Goal: Task Accomplishment & Management: Manage account settings

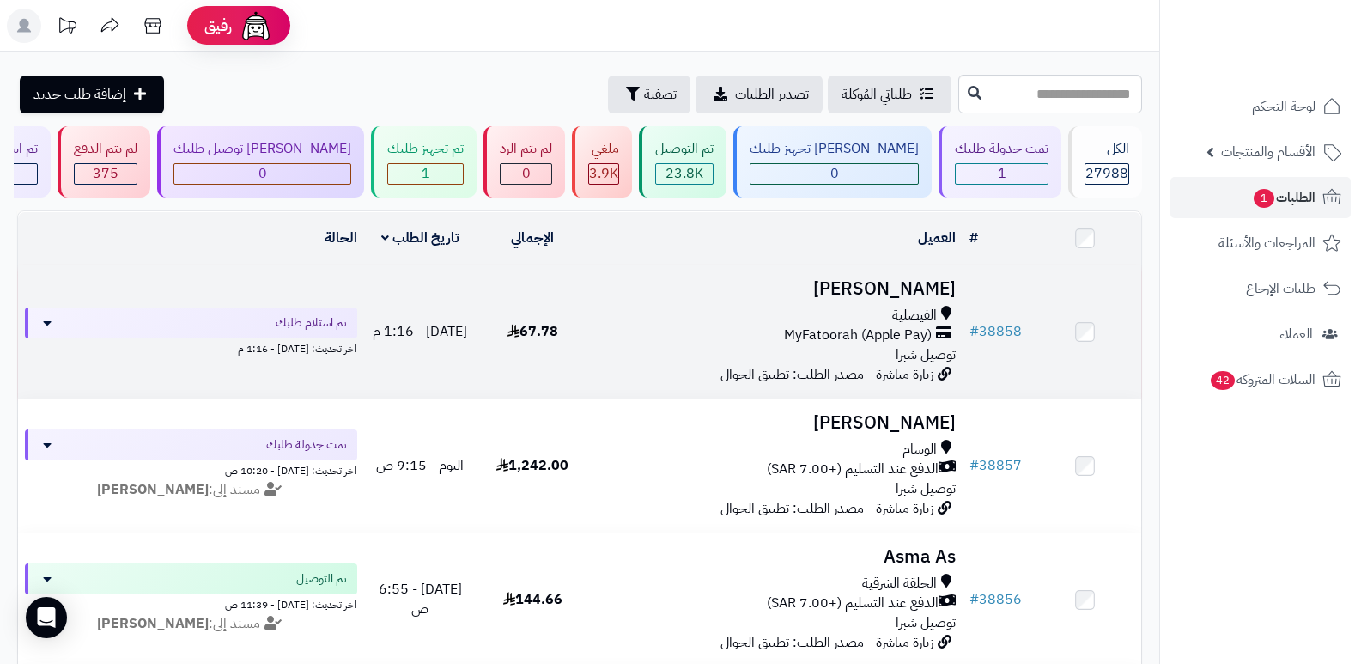
click at [943, 286] on h3 "[PERSON_NAME]" at bounding box center [776, 289] width 361 height 20
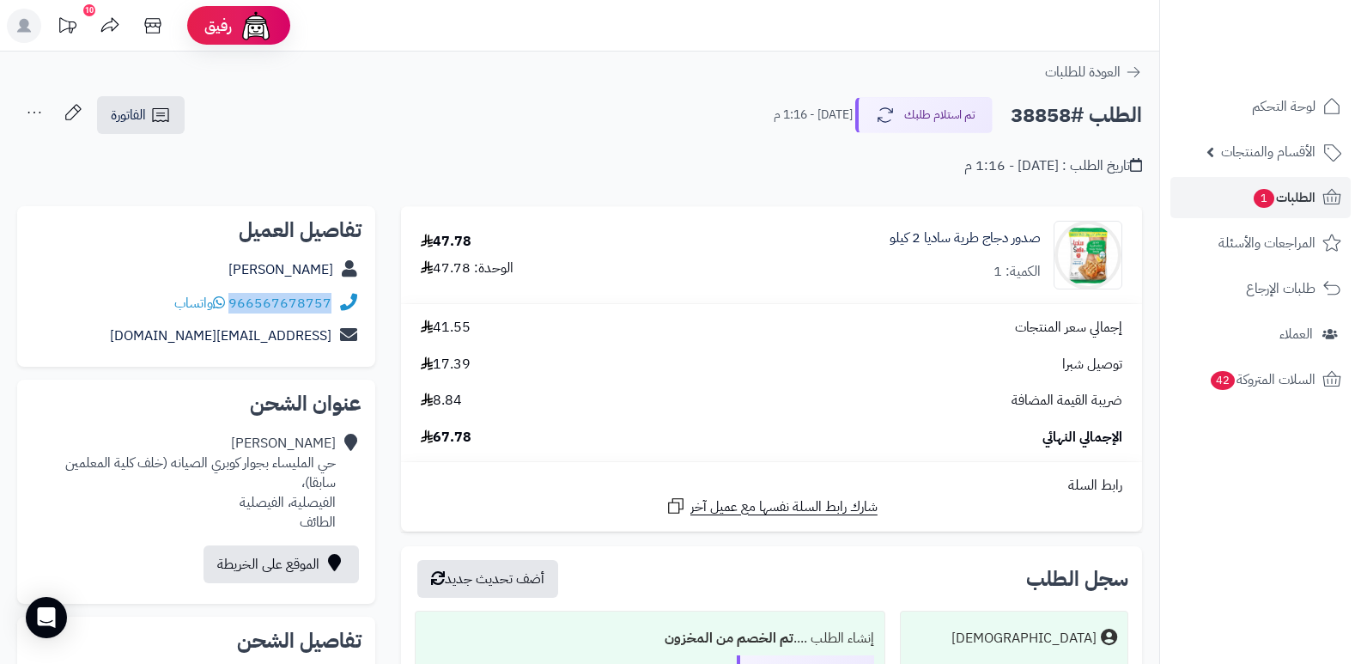
drag, startPoint x: 231, startPoint y: 302, endPoint x: 331, endPoint y: 306, distance: 100.5
click at [331, 306] on div "966567678757 واتساب" at bounding box center [196, 303] width 330 height 33
copy link "966567678757"
click at [926, 96] on button "تم استلام طلبك" at bounding box center [923, 114] width 137 height 36
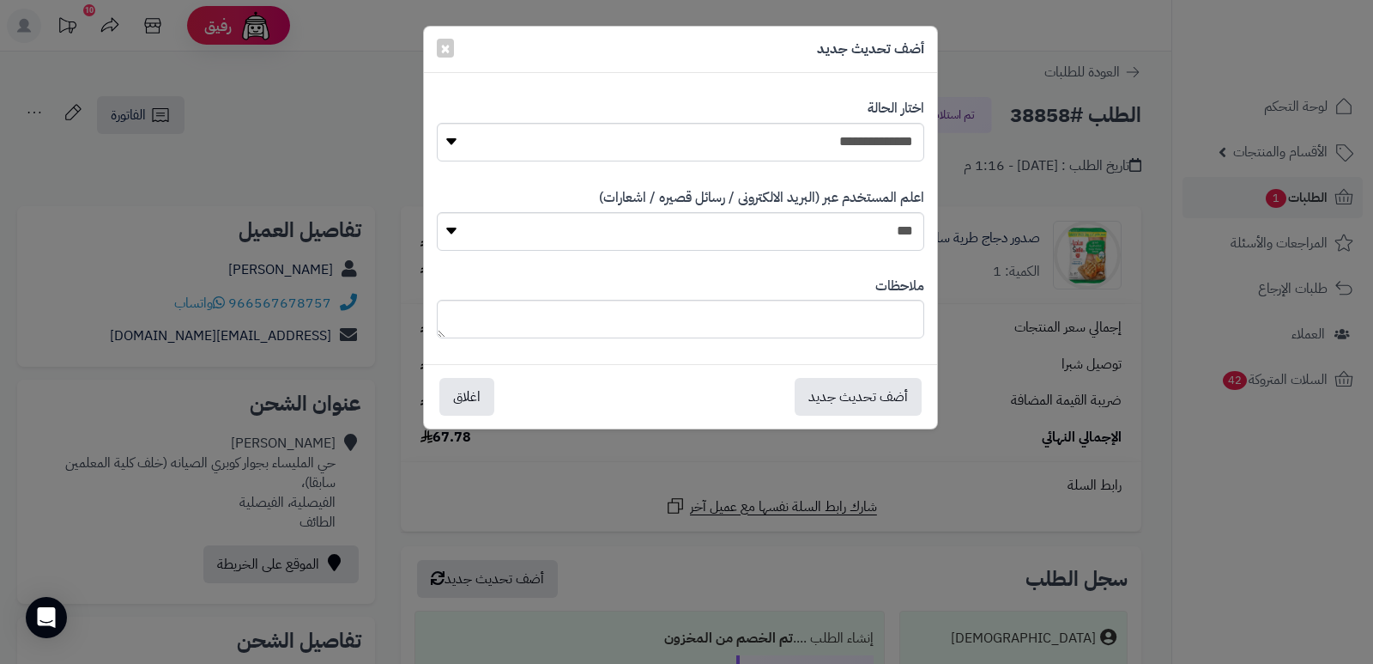
click at [838, 121] on div "**********" at bounding box center [681, 130] width 488 height 88
click at [828, 143] on select "**********" at bounding box center [681, 142] width 488 height 39
select select "*"
click at [437, 123] on select "**********" at bounding box center [681, 142] width 488 height 39
click at [856, 330] on textarea at bounding box center [681, 319] width 488 height 39
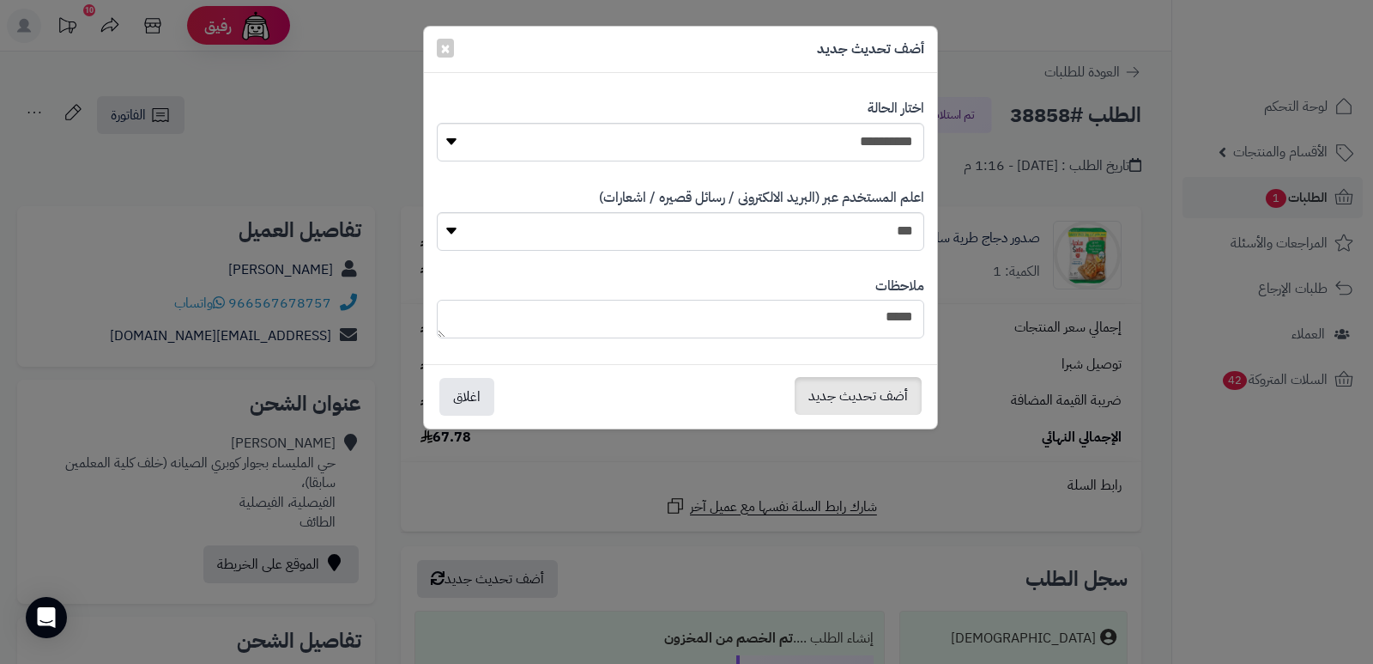
type textarea "****"
click at [845, 397] on button "أضف تحديث جديد" at bounding box center [858, 396] width 127 height 38
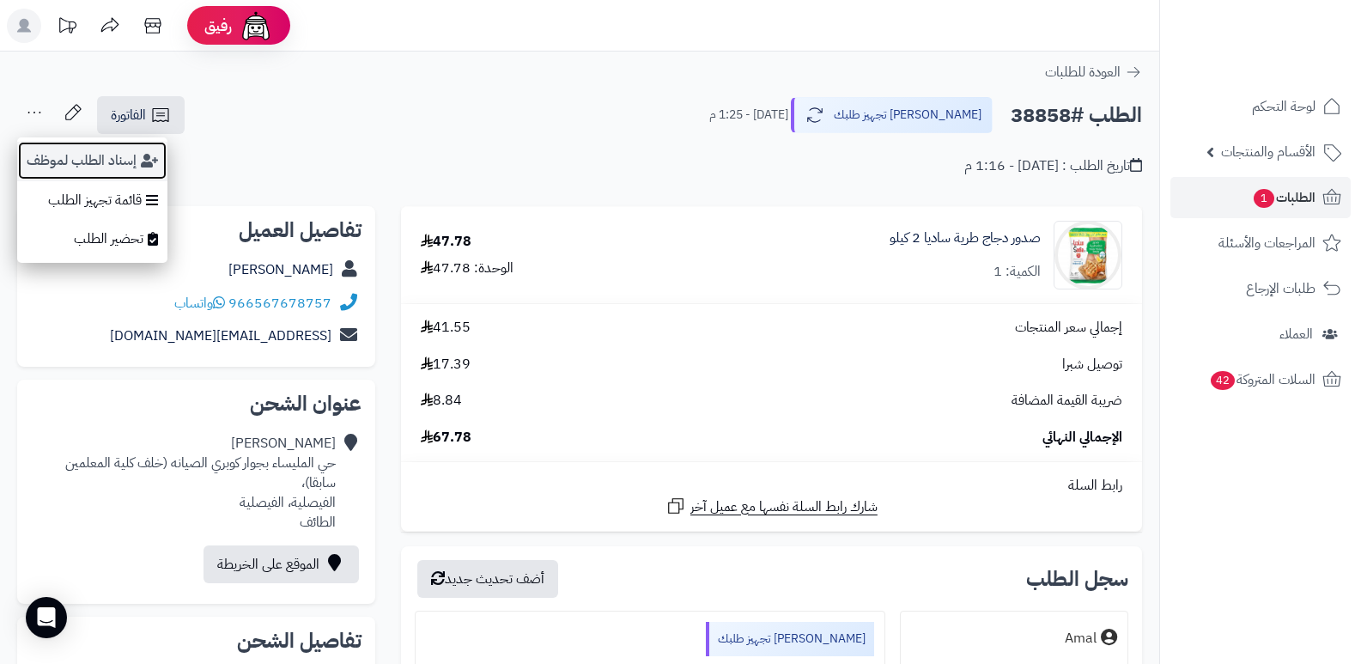
click at [53, 157] on button "إسناد الطلب لموظف" at bounding box center [92, 160] width 150 height 39
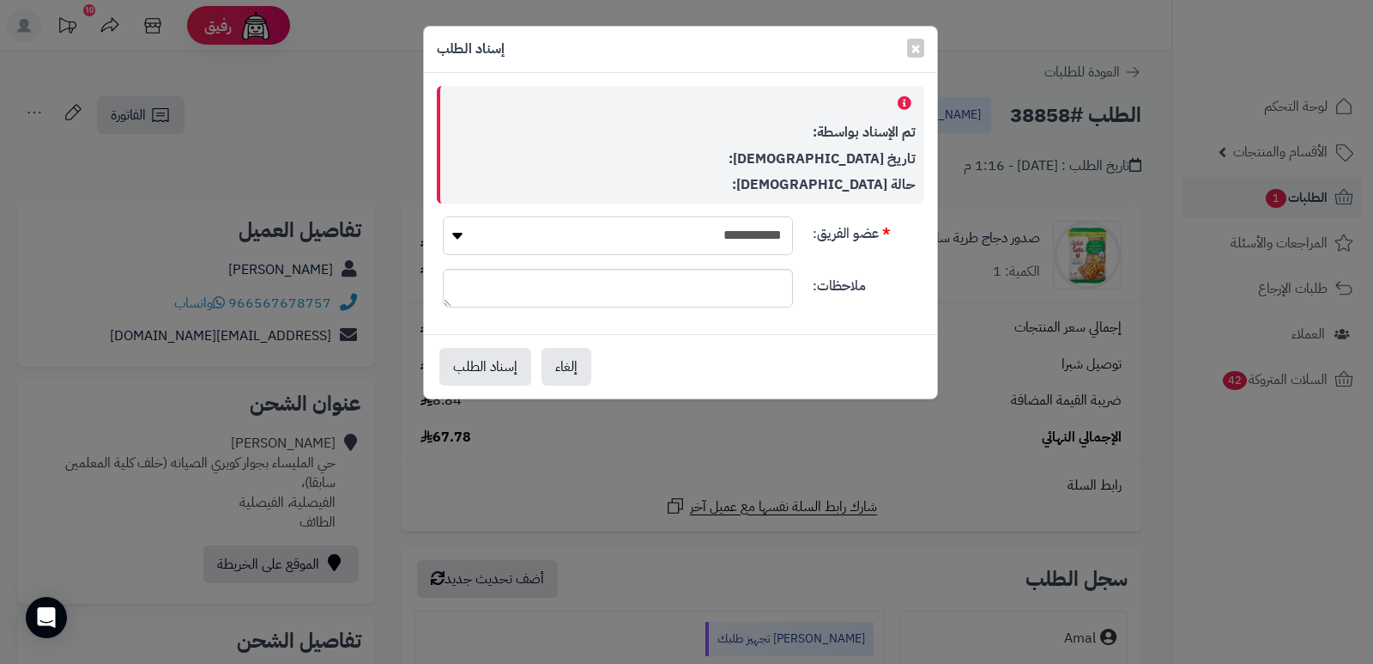
click at [604, 234] on select "**********" at bounding box center [618, 235] width 350 height 39
select select "**"
click at [443, 216] on select "**********" at bounding box center [618, 235] width 350 height 39
click at [480, 361] on button "إسناد الطلب" at bounding box center [486, 366] width 92 height 38
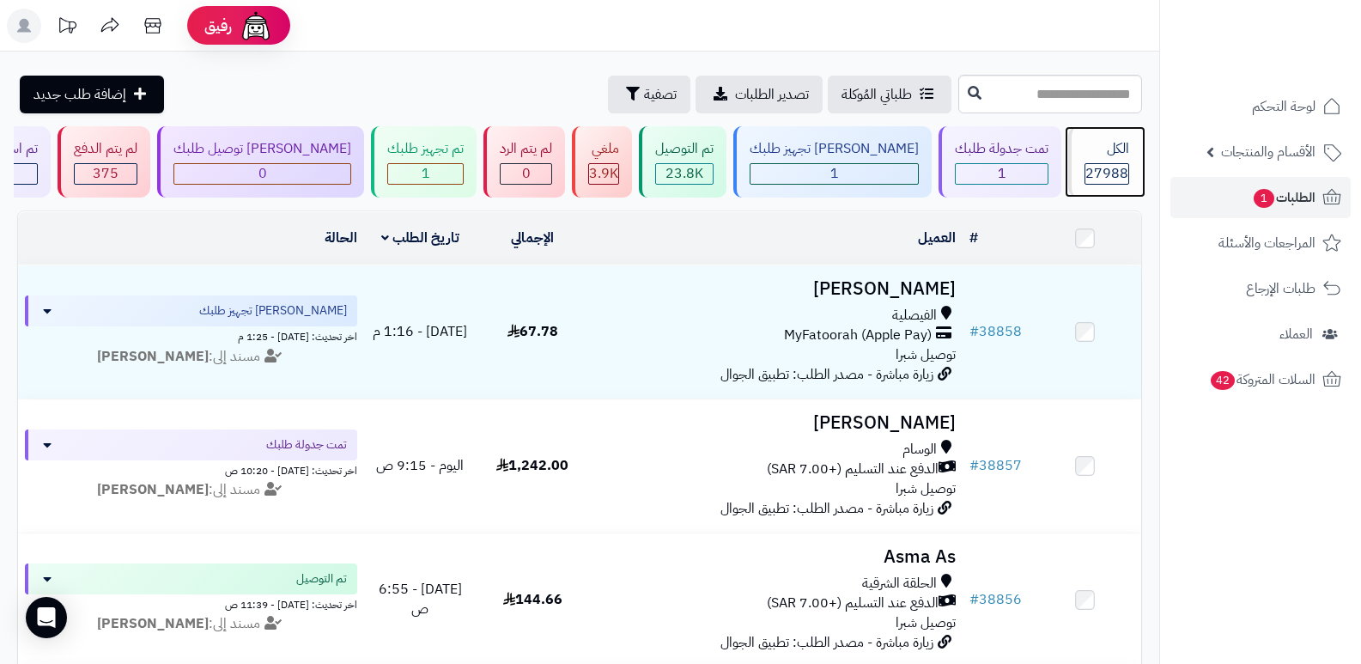
click at [1097, 173] on span "27988" at bounding box center [1106, 173] width 43 height 21
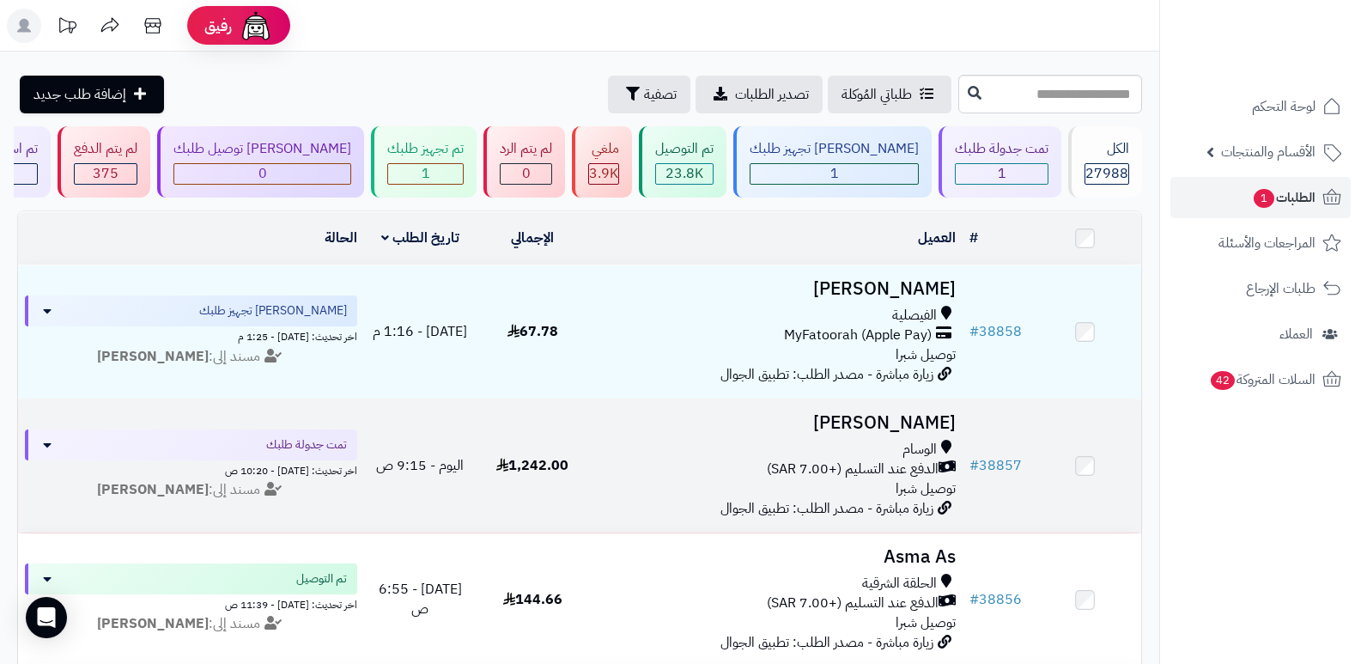
click at [930, 418] on h3 "[PERSON_NAME]" at bounding box center [776, 423] width 361 height 20
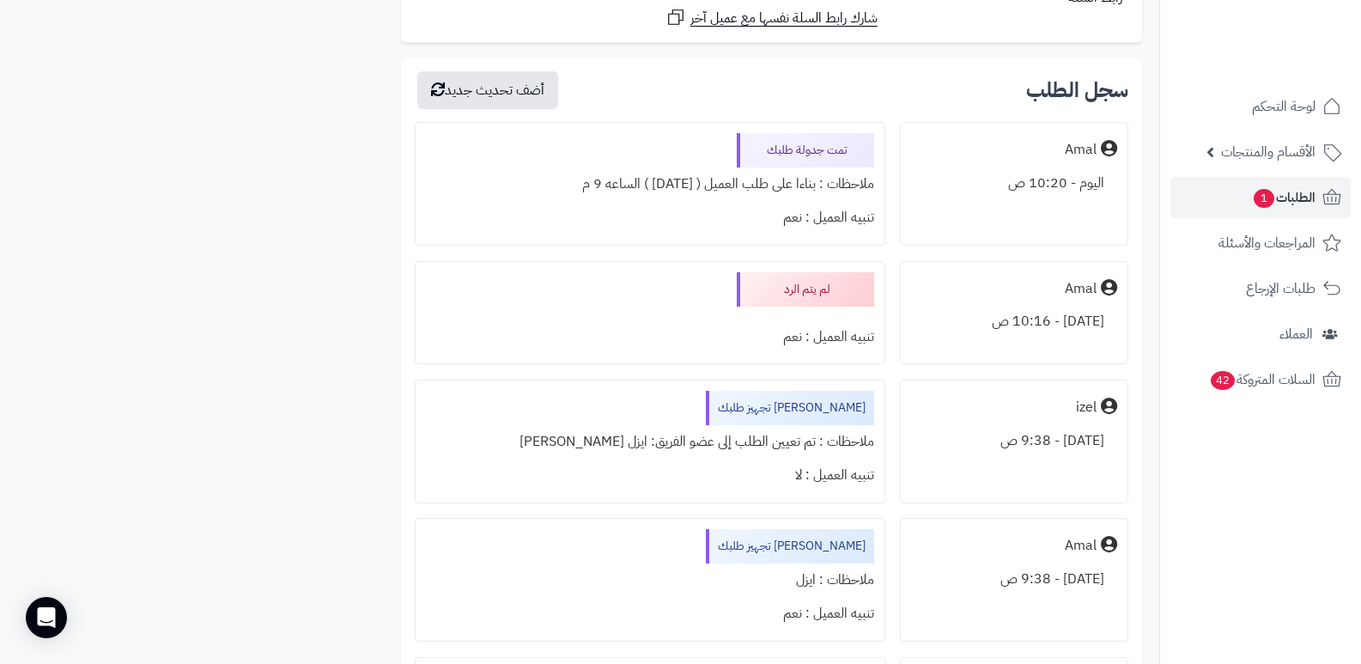
scroll to position [6352, 0]
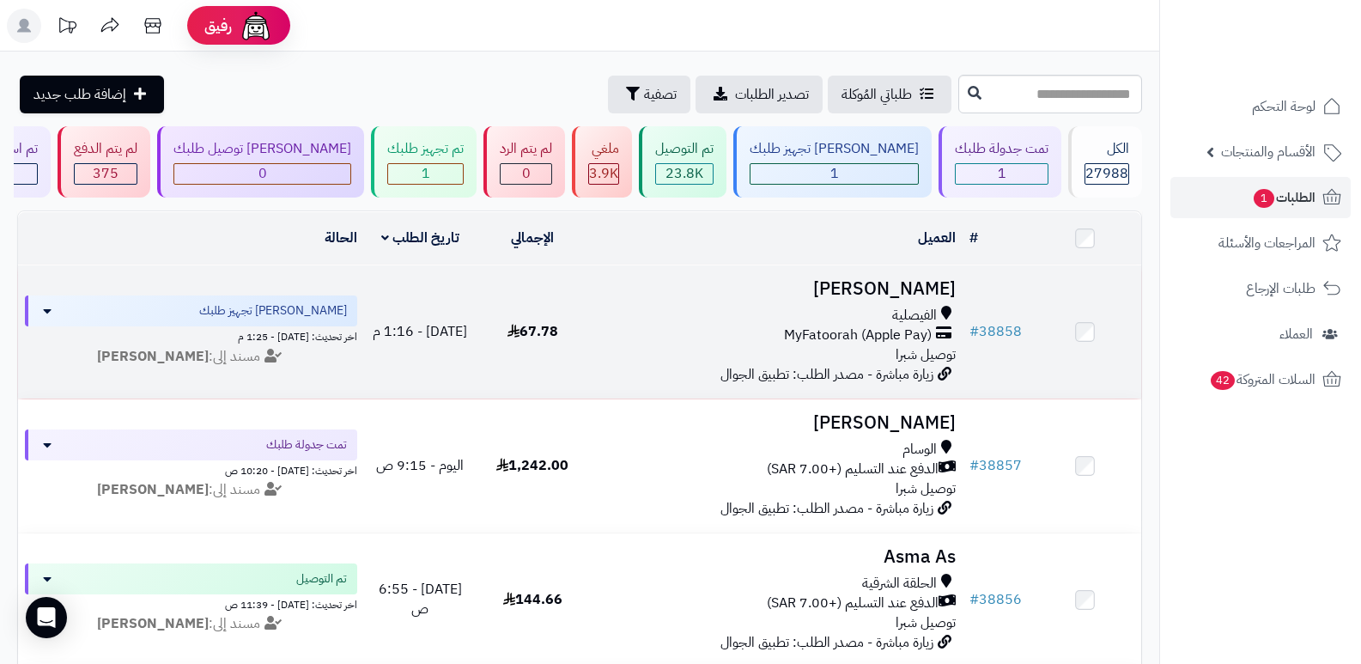
click at [908, 288] on h3 "[PERSON_NAME]" at bounding box center [776, 289] width 361 height 20
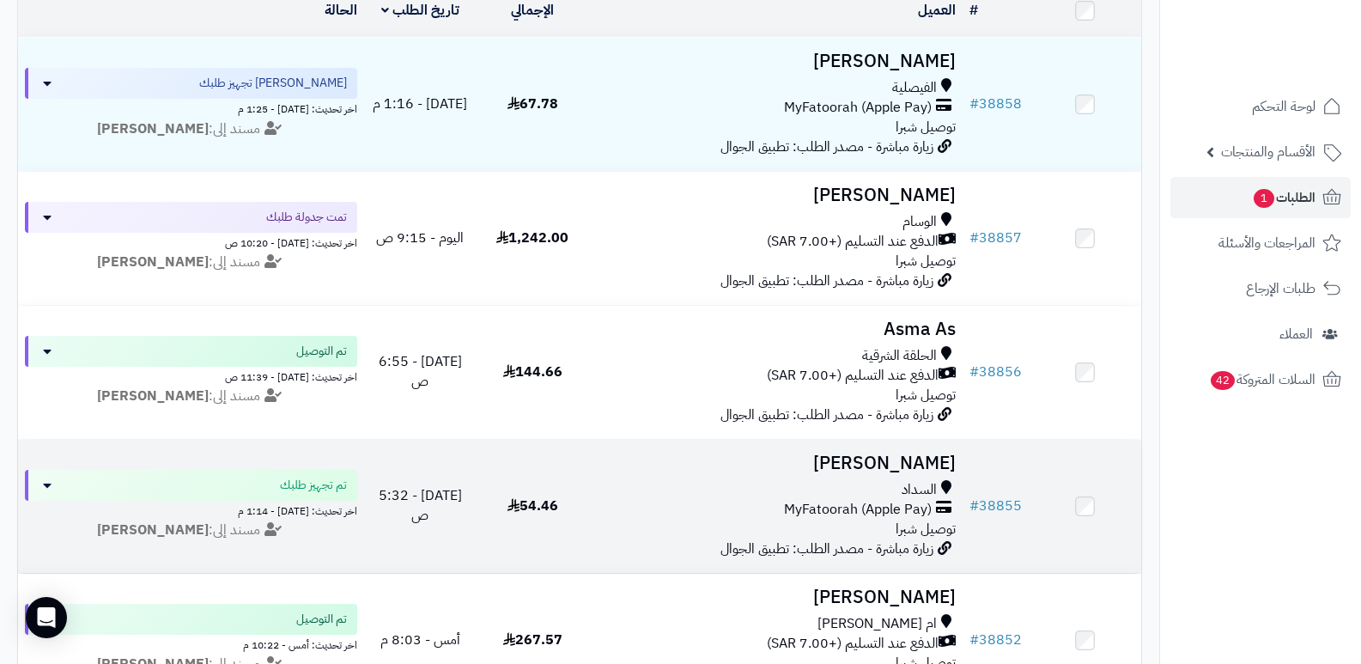
scroll to position [258, 0]
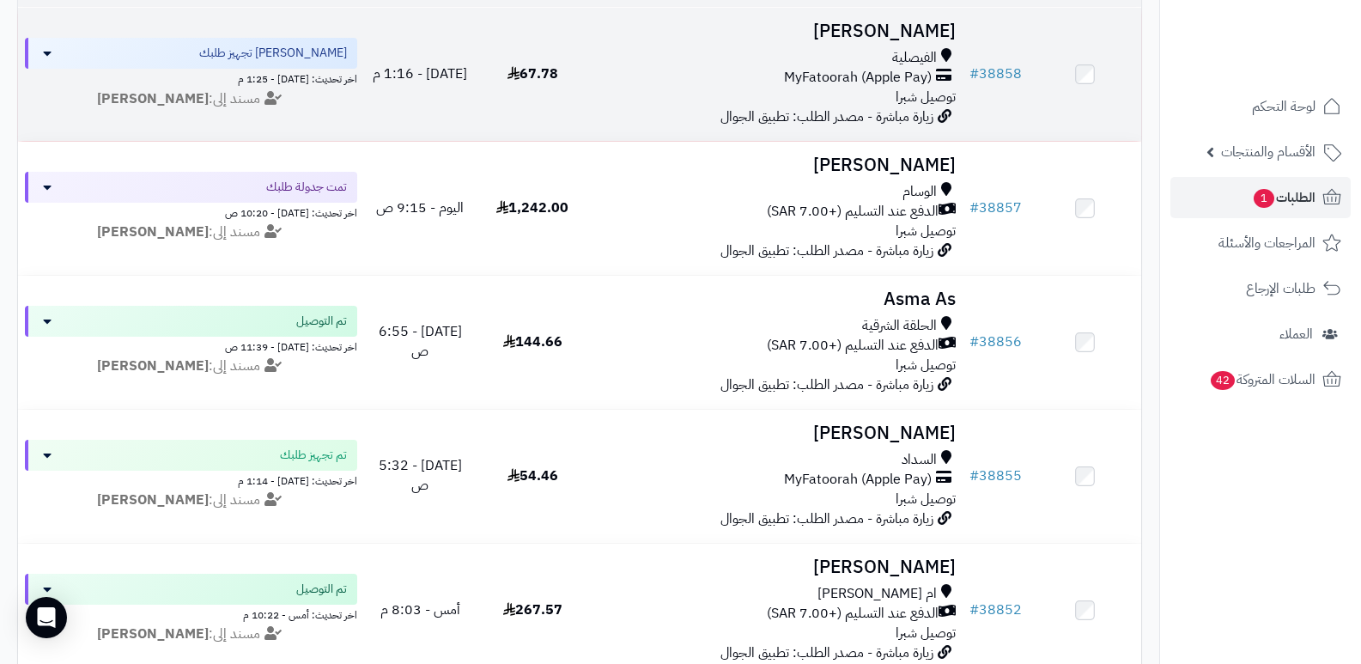
click at [906, 21] on h3 "[PERSON_NAME]" at bounding box center [776, 31] width 361 height 20
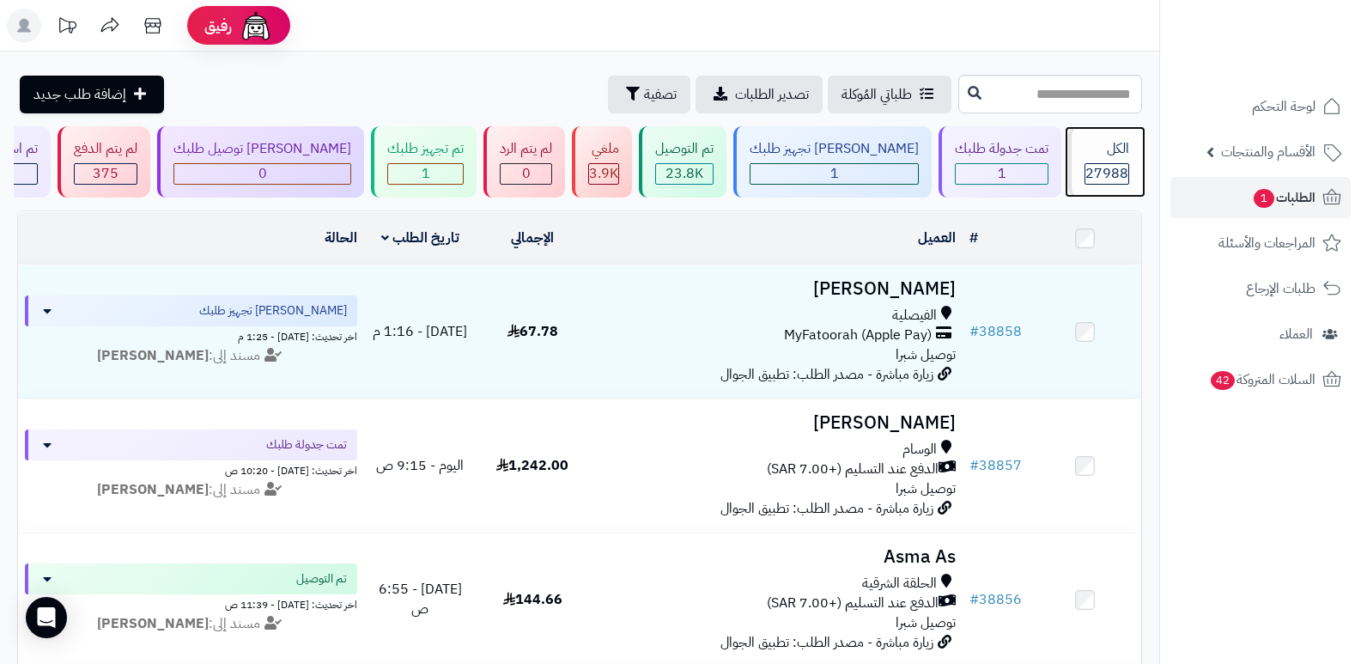
click at [1103, 163] on span "27988" at bounding box center [1106, 173] width 43 height 21
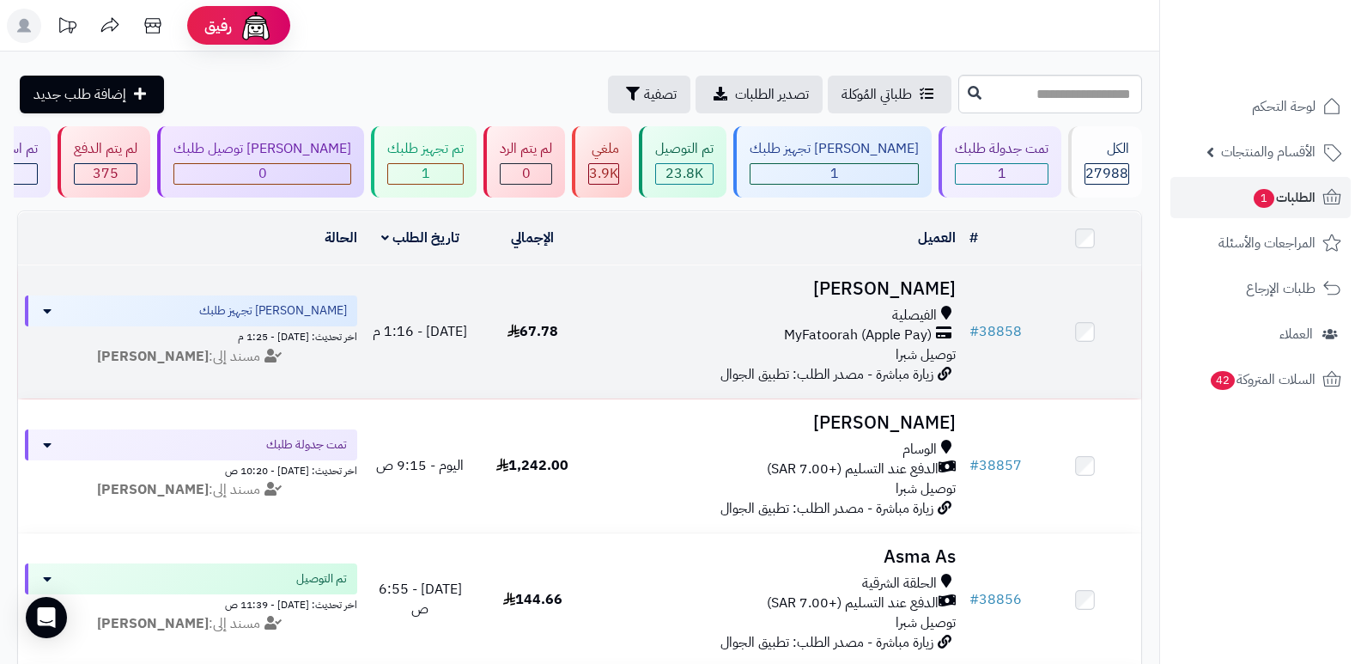
click at [918, 279] on h3 "[PERSON_NAME]" at bounding box center [776, 289] width 361 height 20
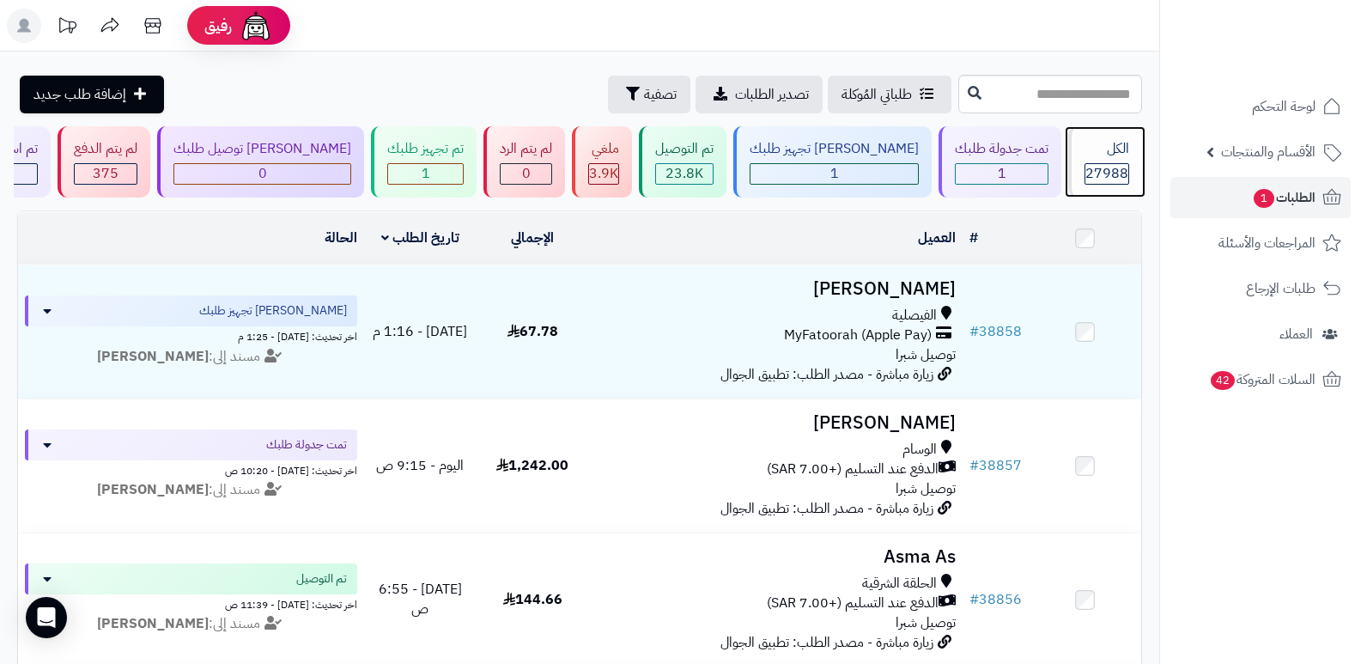
click at [1107, 163] on span "27988" at bounding box center [1106, 173] width 43 height 21
click at [1115, 160] on div "الكل 27988" at bounding box center [1105, 161] width 74 height 71
click at [1096, 170] on span "27988" at bounding box center [1106, 173] width 43 height 21
click at [1071, 148] on div "الكل 27988" at bounding box center [1105, 161] width 74 height 71
click at [1111, 159] on div "الكل 27988" at bounding box center [1105, 161] width 74 height 71
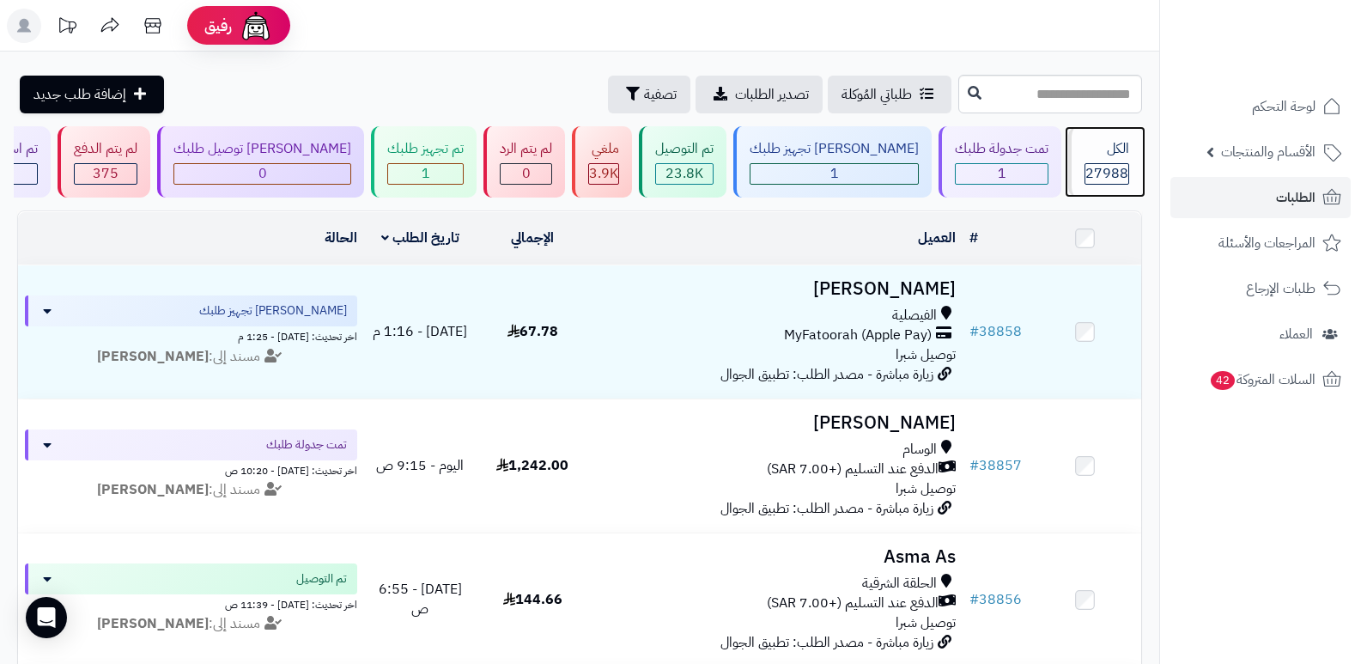
click at [1084, 166] on div "27988" at bounding box center [1106, 173] width 45 height 21
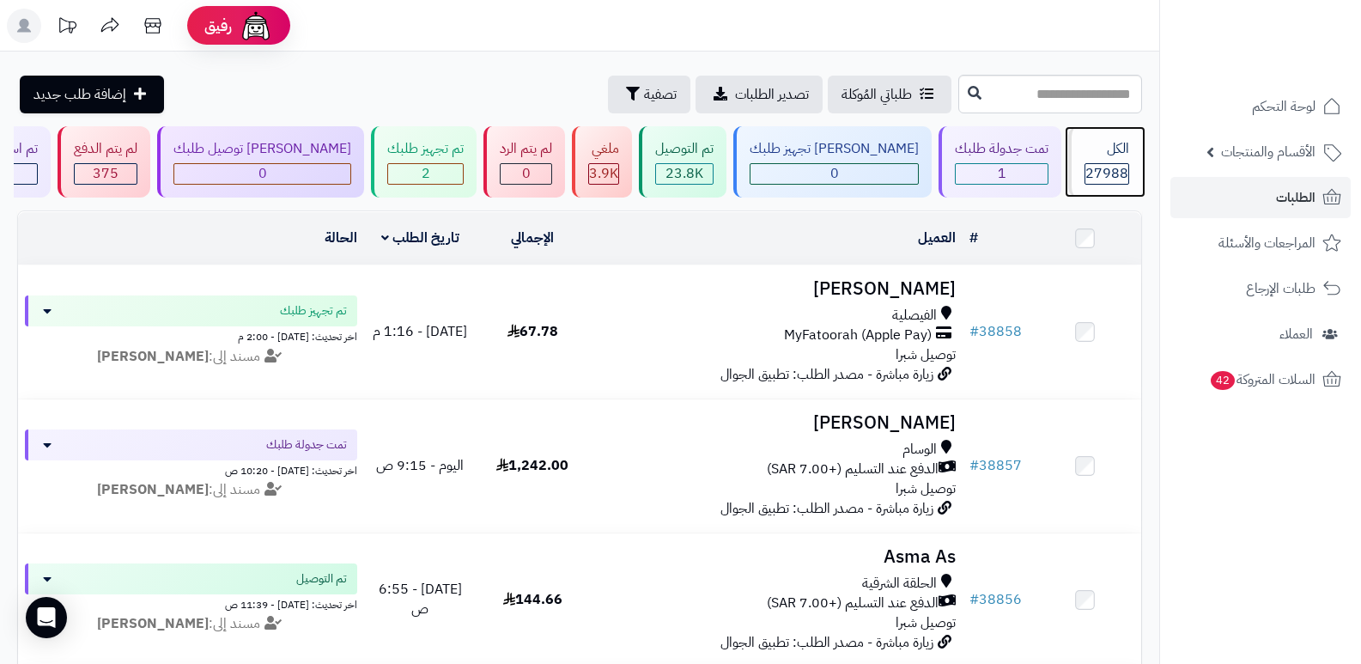
click at [1119, 185] on div "الكل 27988" at bounding box center [1105, 161] width 74 height 71
click at [1100, 173] on span "27988" at bounding box center [1106, 173] width 43 height 21
click at [1101, 171] on span "27988" at bounding box center [1106, 173] width 43 height 21
click at [1107, 172] on span "27988" at bounding box center [1106, 173] width 43 height 21
click at [1110, 191] on div "الكل 27988" at bounding box center [1105, 161] width 74 height 71
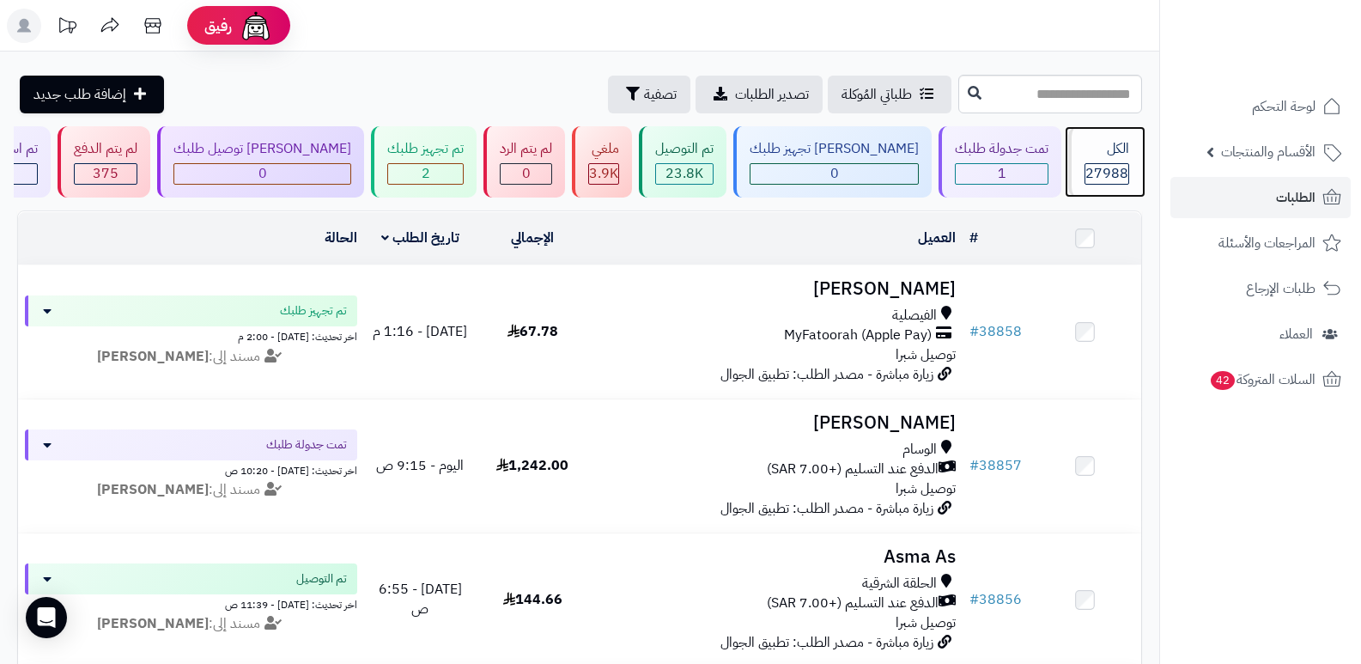
click at [1116, 175] on span "27988" at bounding box center [1106, 173] width 43 height 21
click at [1099, 173] on span "27988" at bounding box center [1106, 173] width 43 height 21
click at [1099, 167] on span "27988" at bounding box center [1106, 173] width 43 height 21
click at [1115, 152] on div "الكل" at bounding box center [1106, 149] width 45 height 20
click at [1087, 156] on div "الكل" at bounding box center [1106, 149] width 45 height 20
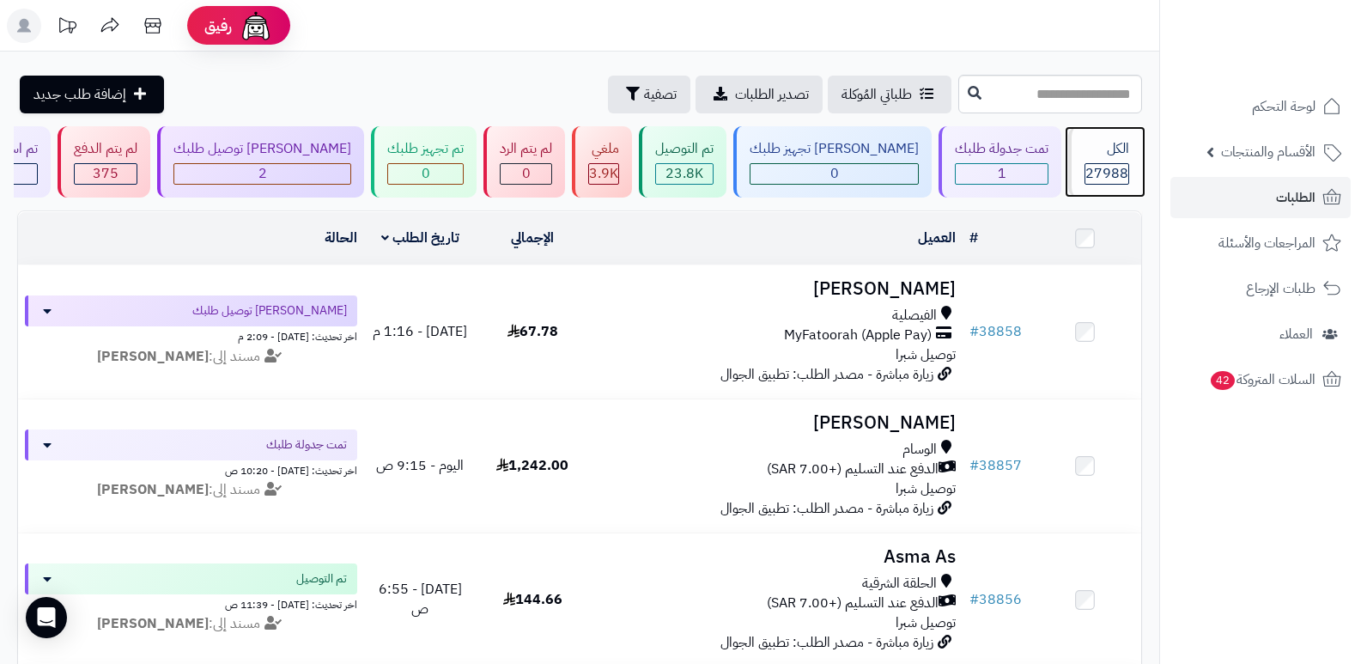
click at [1108, 149] on div "الكل" at bounding box center [1106, 149] width 45 height 20
click at [1124, 155] on div "الكل" at bounding box center [1106, 149] width 45 height 20
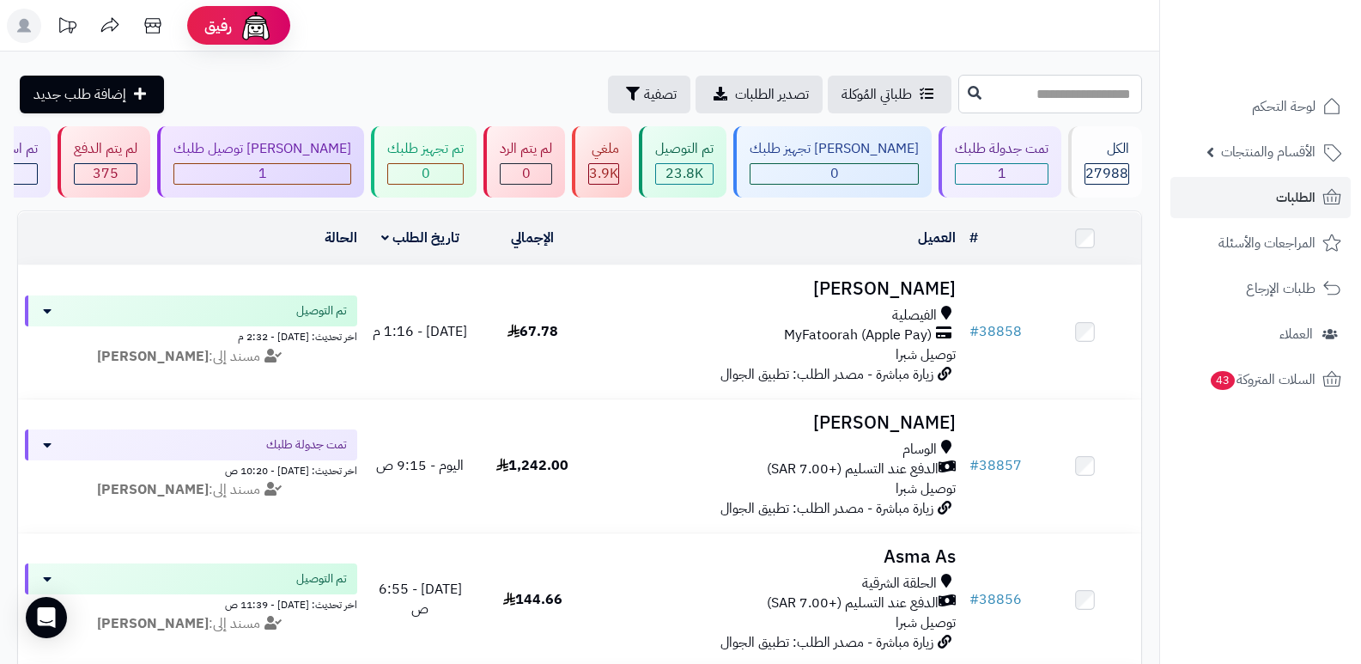
click at [1128, 109] on input "text" at bounding box center [1050, 94] width 184 height 39
click at [1116, 158] on div "الكل" at bounding box center [1106, 149] width 45 height 20
click at [1113, 168] on span "27988" at bounding box center [1106, 173] width 43 height 21
click at [1098, 170] on span "27988" at bounding box center [1106, 173] width 43 height 21
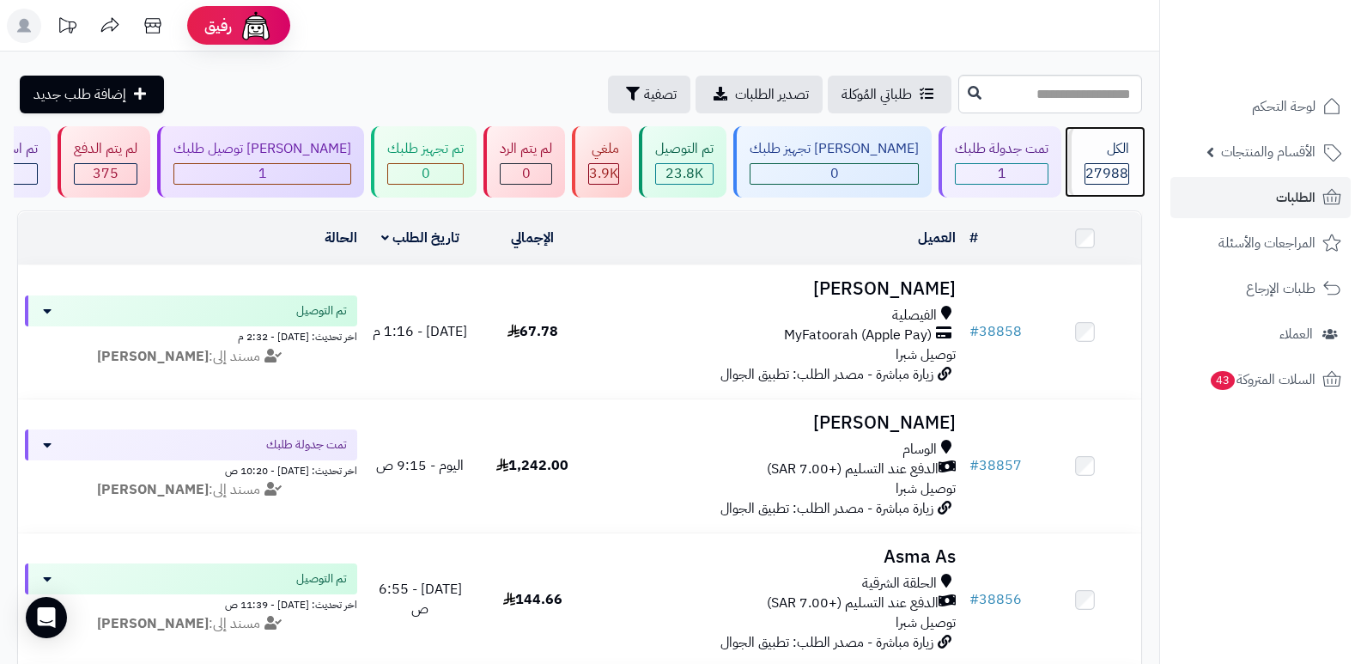
click at [1092, 148] on div "الكل" at bounding box center [1106, 149] width 45 height 20
click at [1088, 147] on div "الكل" at bounding box center [1106, 149] width 45 height 20
drag, startPoint x: 1272, startPoint y: 621, endPoint x: 1237, endPoint y: 607, distance: 38.1
click at [1272, 621] on nav "لوحة التحكم الأقسام والمنتجات المنتجات الأقسام الماركات مواصفات المنتجات مواصفا…" at bounding box center [1260, 353] width 202 height 664
click at [1110, 152] on div "الكل" at bounding box center [1106, 149] width 45 height 20
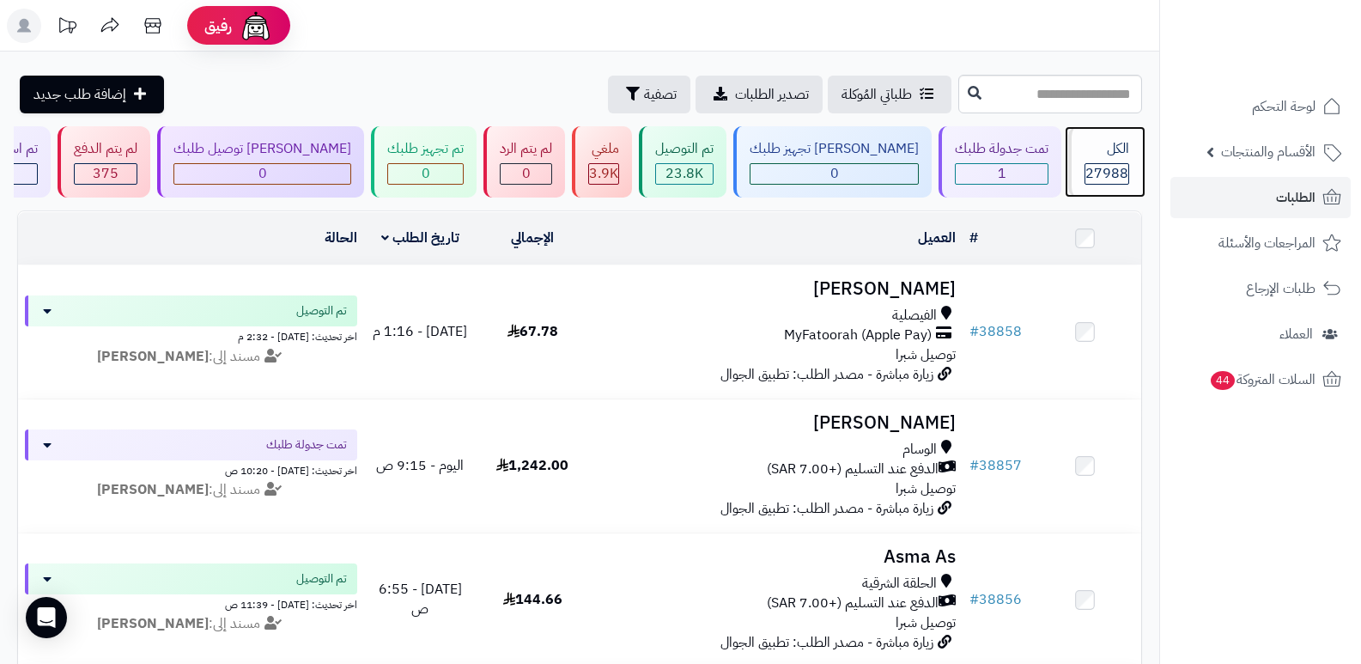
click at [1111, 161] on div "الكل 27988" at bounding box center [1105, 161] width 74 height 71
click at [1117, 155] on div "الكل" at bounding box center [1106, 149] width 45 height 20
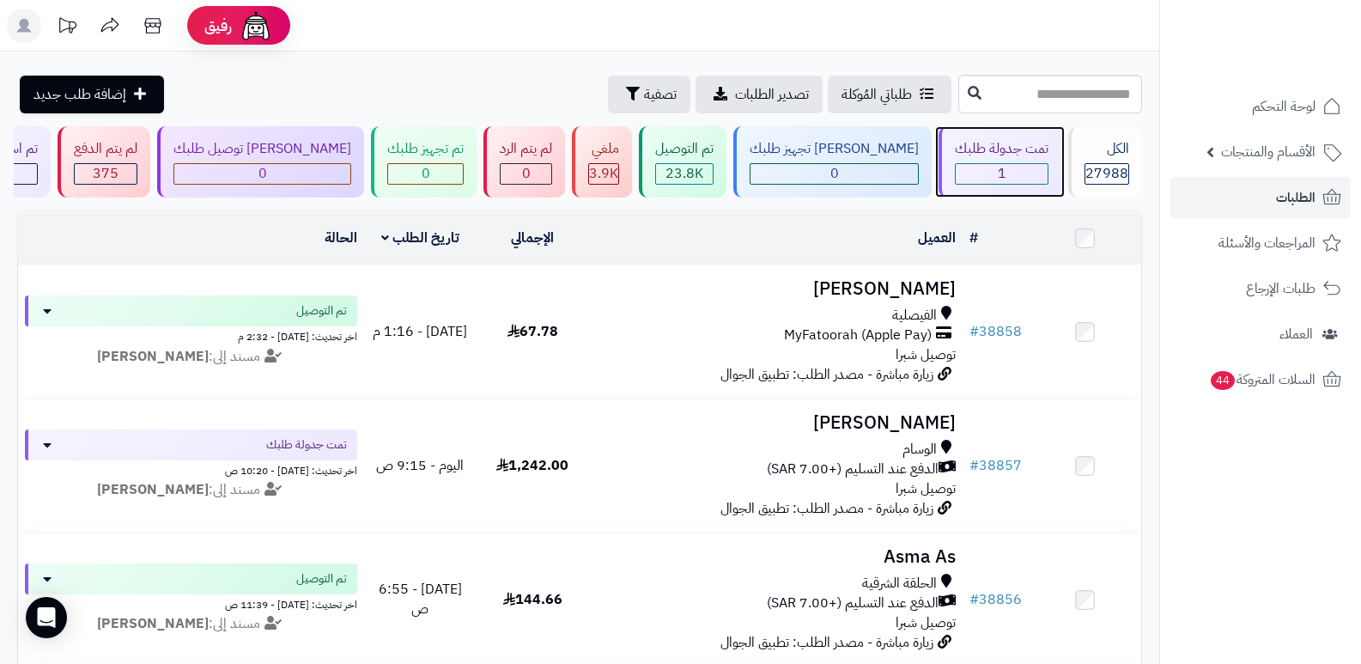
click at [997, 167] on span "1" at bounding box center [1001, 173] width 9 height 21
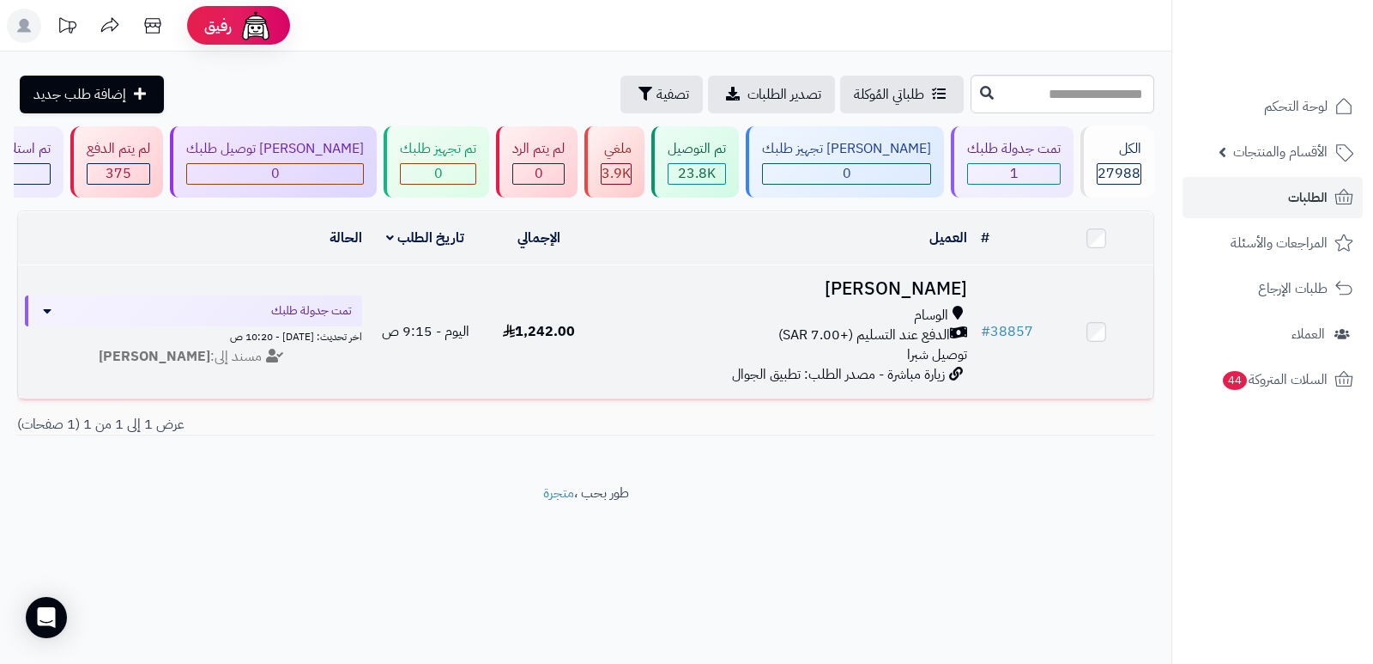
click at [868, 286] on h3 "[PERSON_NAME]" at bounding box center [785, 289] width 365 height 20
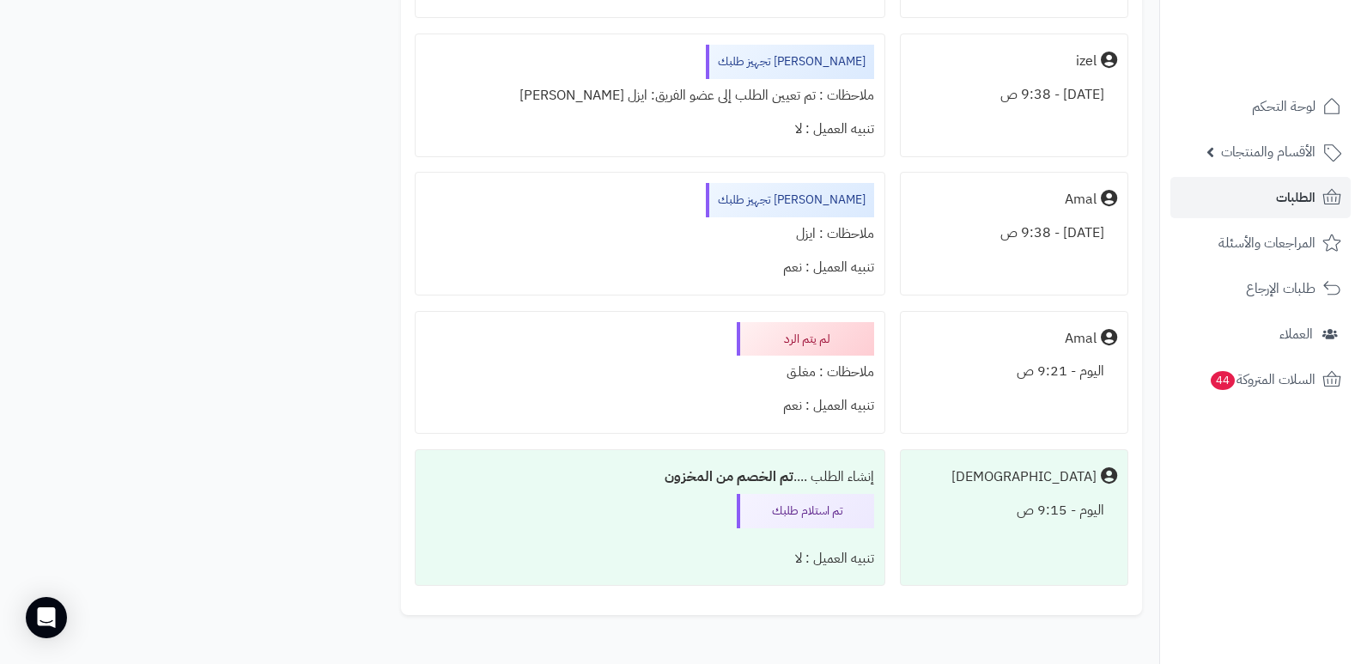
scroll to position [6352, 0]
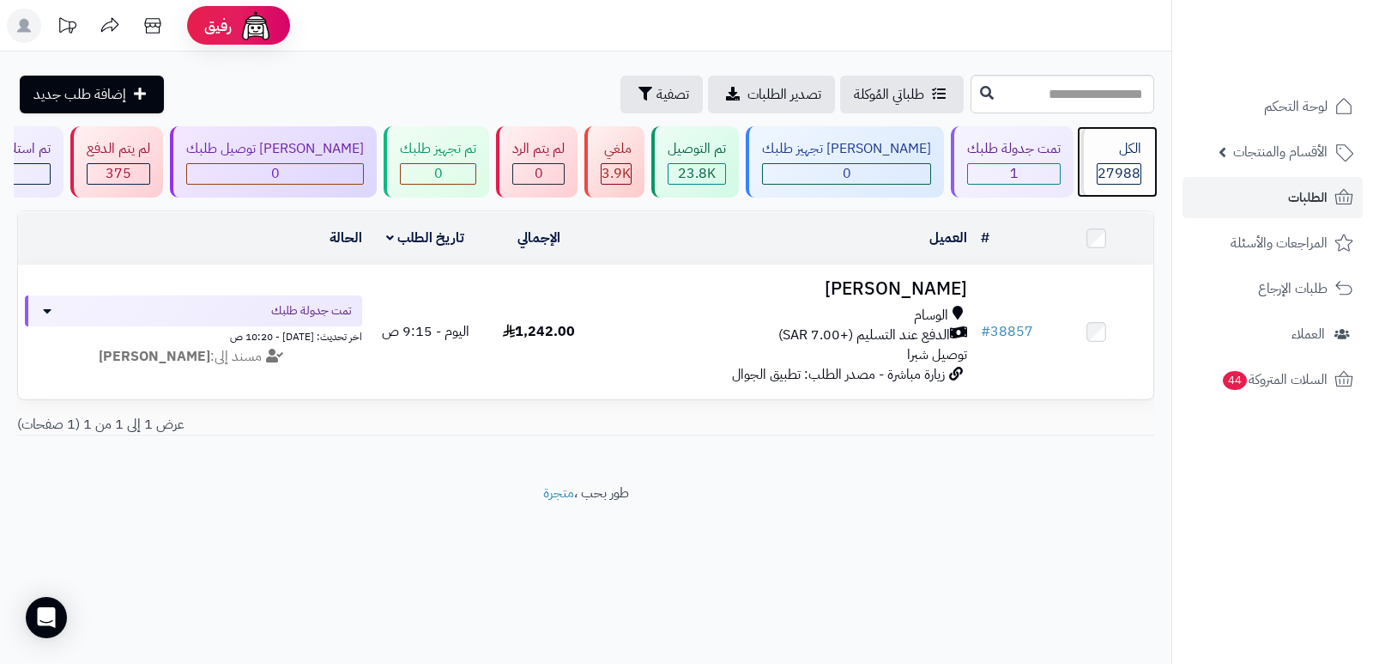
click at [1119, 161] on div "الكل 27988" at bounding box center [1118, 161] width 74 height 71
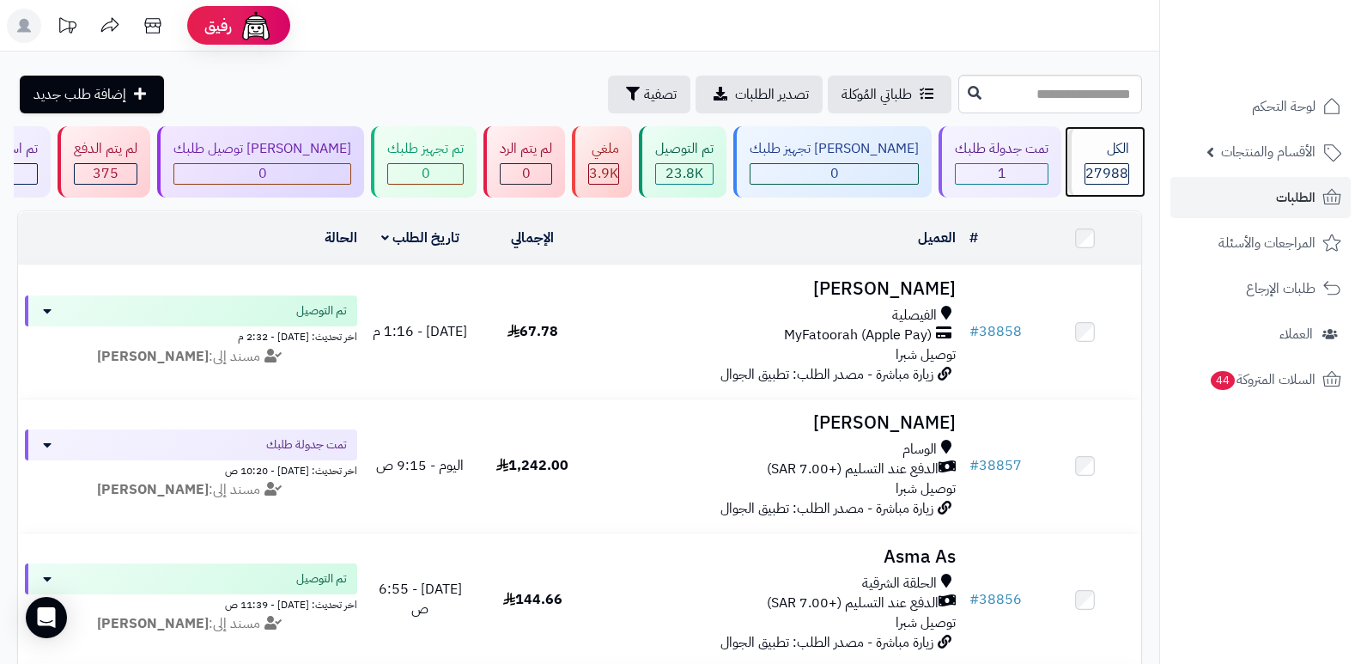
click at [1119, 161] on div "الكل 27988" at bounding box center [1105, 161] width 74 height 71
click at [1105, 167] on span "27988" at bounding box center [1106, 173] width 43 height 21
click at [1103, 174] on span "27988" at bounding box center [1106, 173] width 43 height 21
click at [1095, 155] on div "الكل" at bounding box center [1106, 149] width 45 height 20
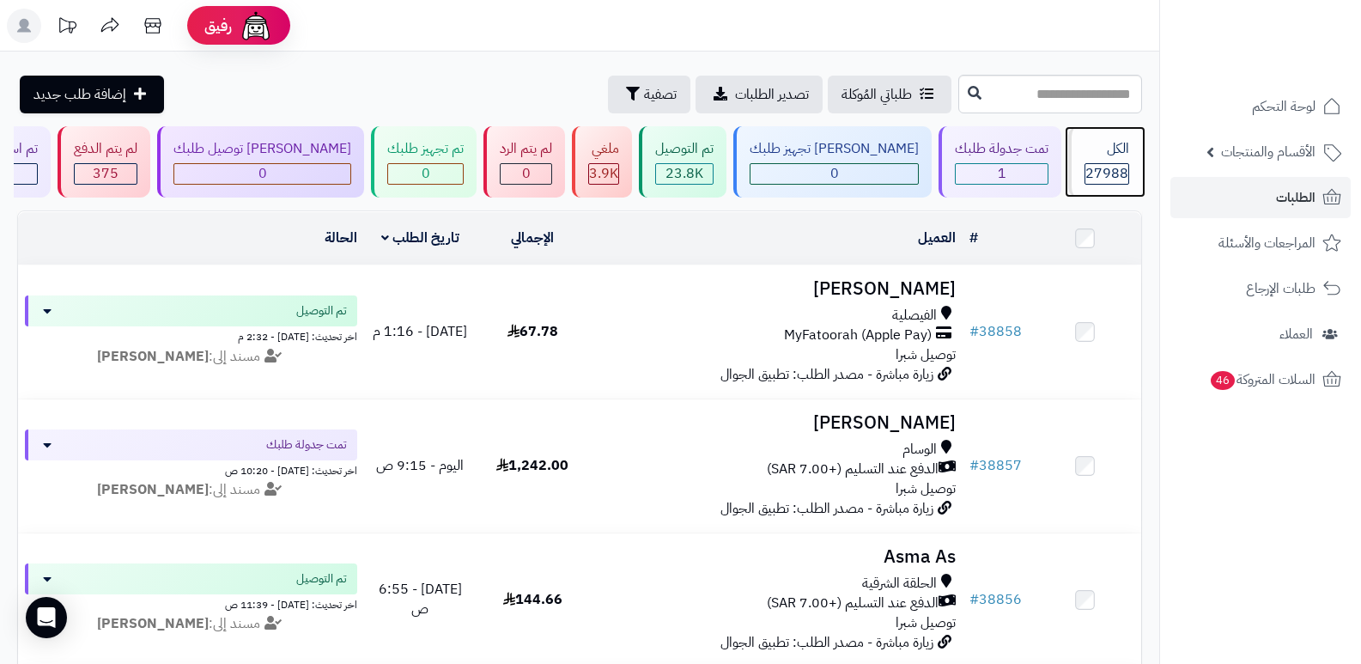
click at [1111, 141] on div "الكل" at bounding box center [1106, 149] width 45 height 20
click at [1125, 177] on div "27988" at bounding box center [1106, 174] width 43 height 20
click at [1112, 157] on div "الكل" at bounding box center [1106, 149] width 45 height 20
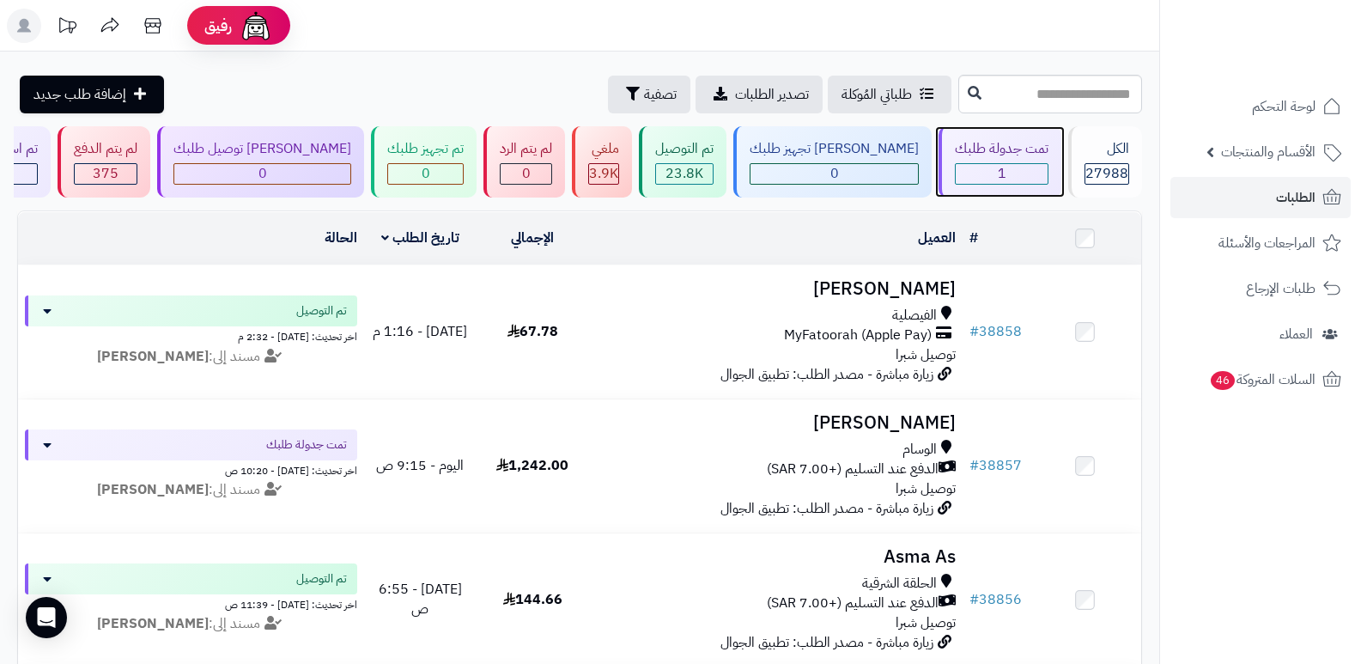
click at [1016, 160] on div "تمت جدولة طلبك 1" at bounding box center [999, 161] width 123 height 71
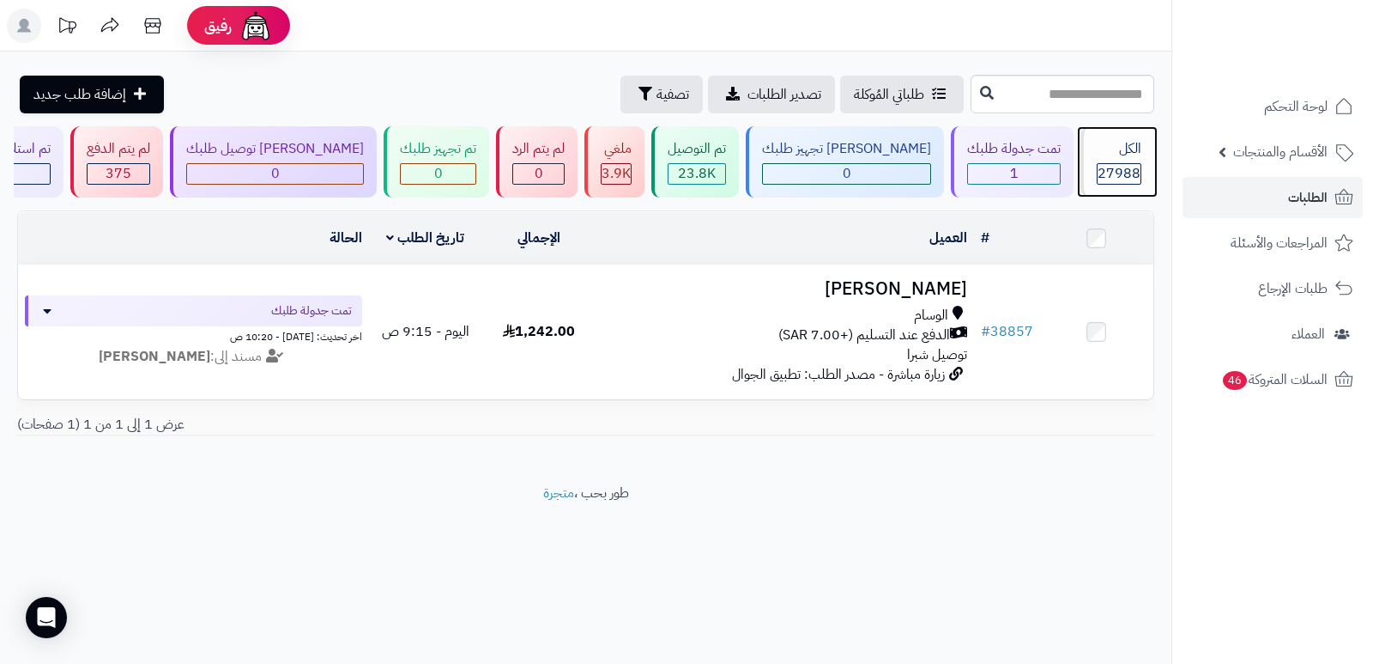
click at [1116, 149] on div "الكل" at bounding box center [1119, 149] width 45 height 20
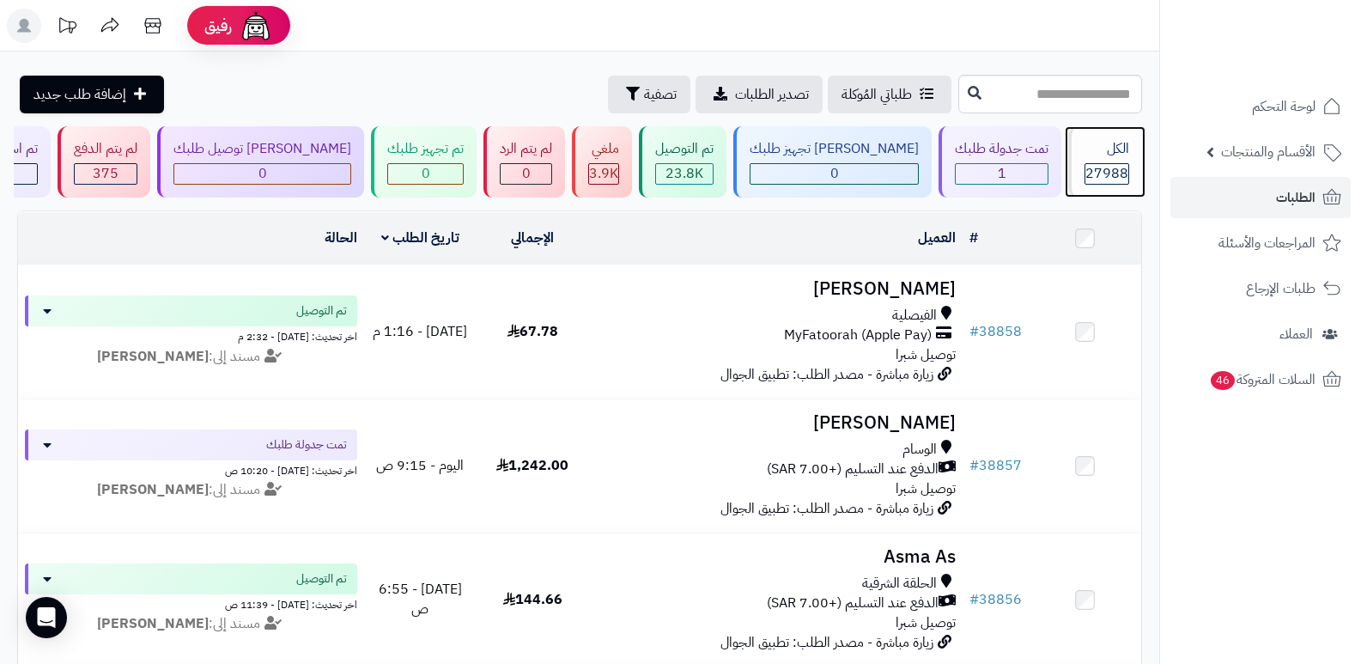
click at [1116, 149] on div "الكل" at bounding box center [1106, 149] width 45 height 20
click at [1107, 164] on span "27988" at bounding box center [1106, 173] width 43 height 21
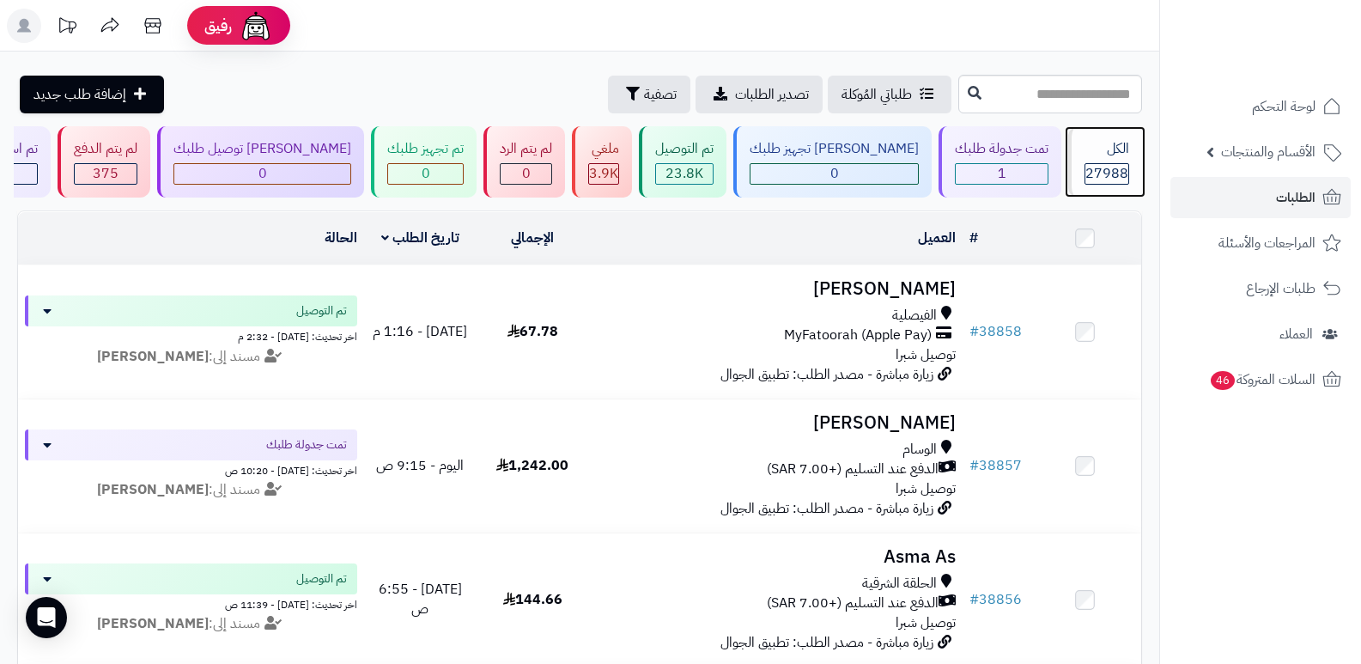
click at [1117, 156] on div "الكل" at bounding box center [1106, 149] width 45 height 20
click at [1089, 164] on span "27988" at bounding box center [1106, 173] width 43 height 21
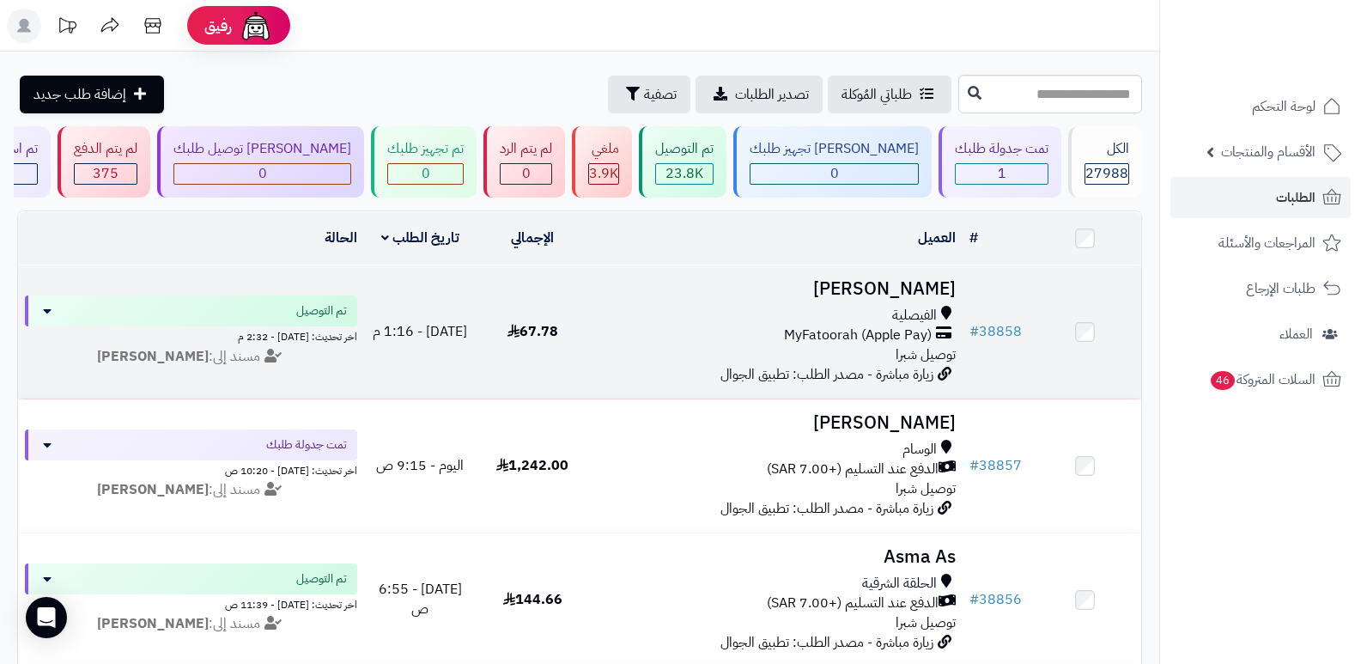
click at [899, 279] on h3 "[PERSON_NAME]" at bounding box center [776, 289] width 361 height 20
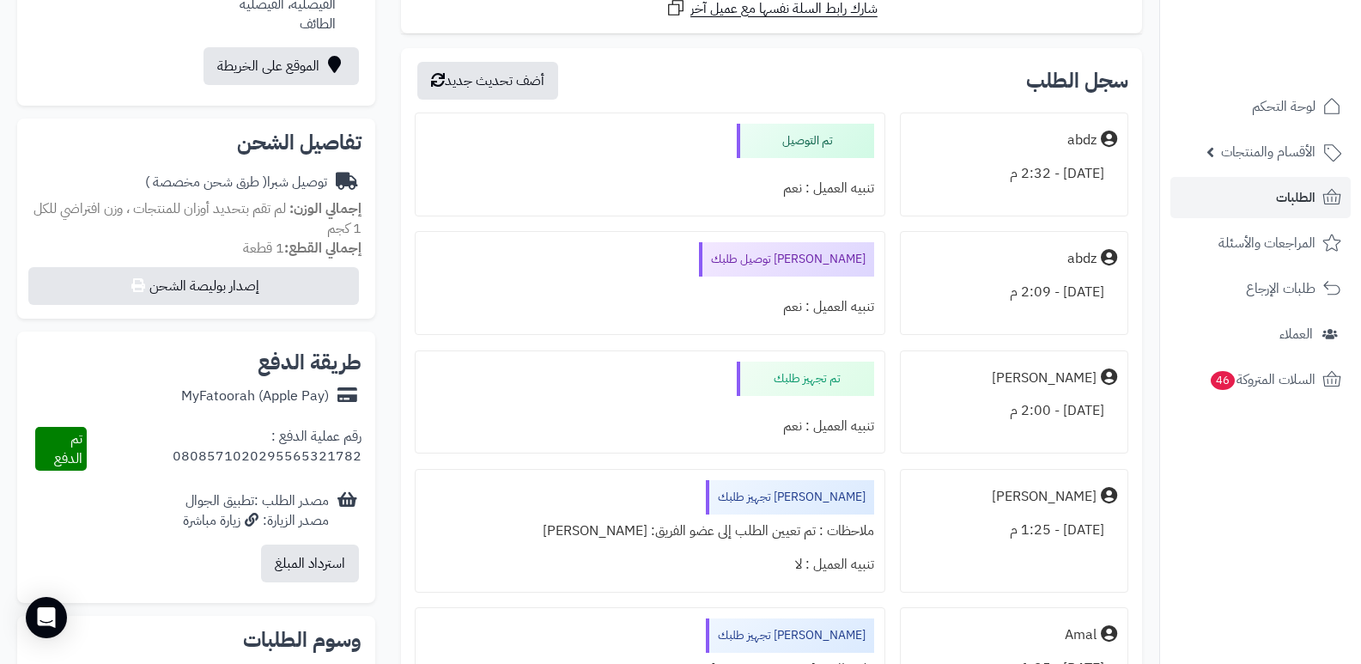
scroll to position [515, 0]
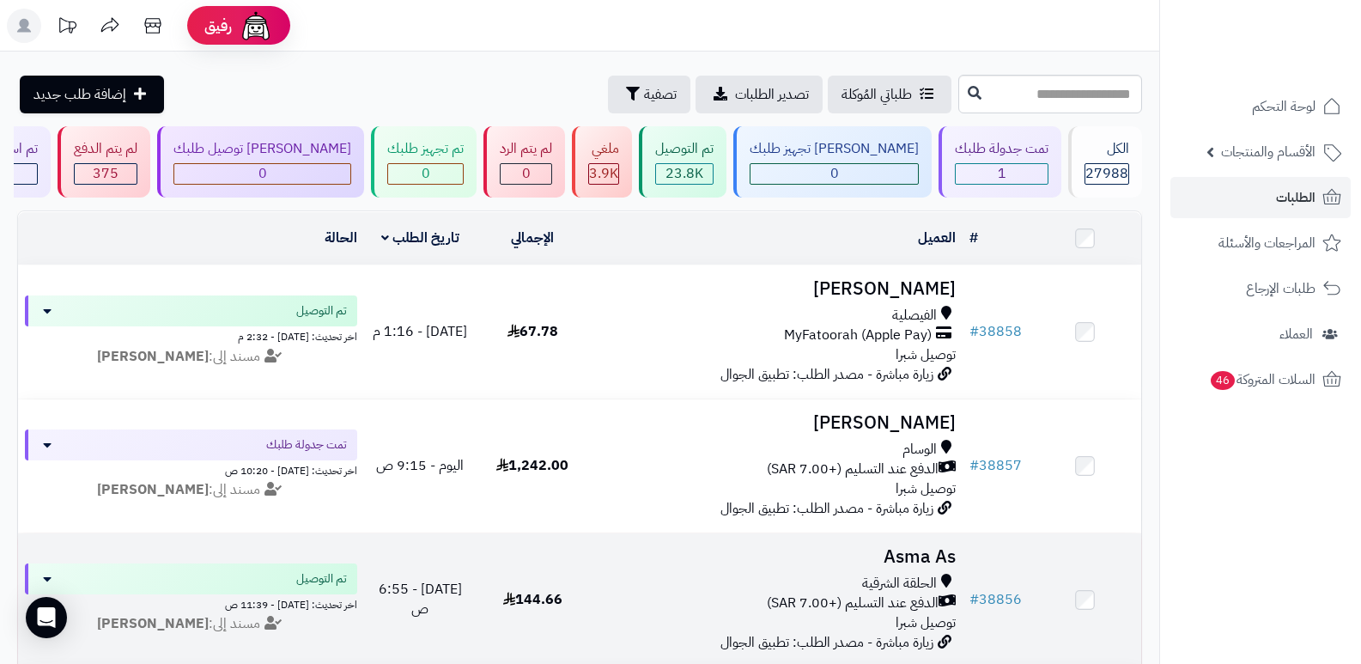
click at [897, 554] on h3 "Asma As" at bounding box center [776, 557] width 361 height 20
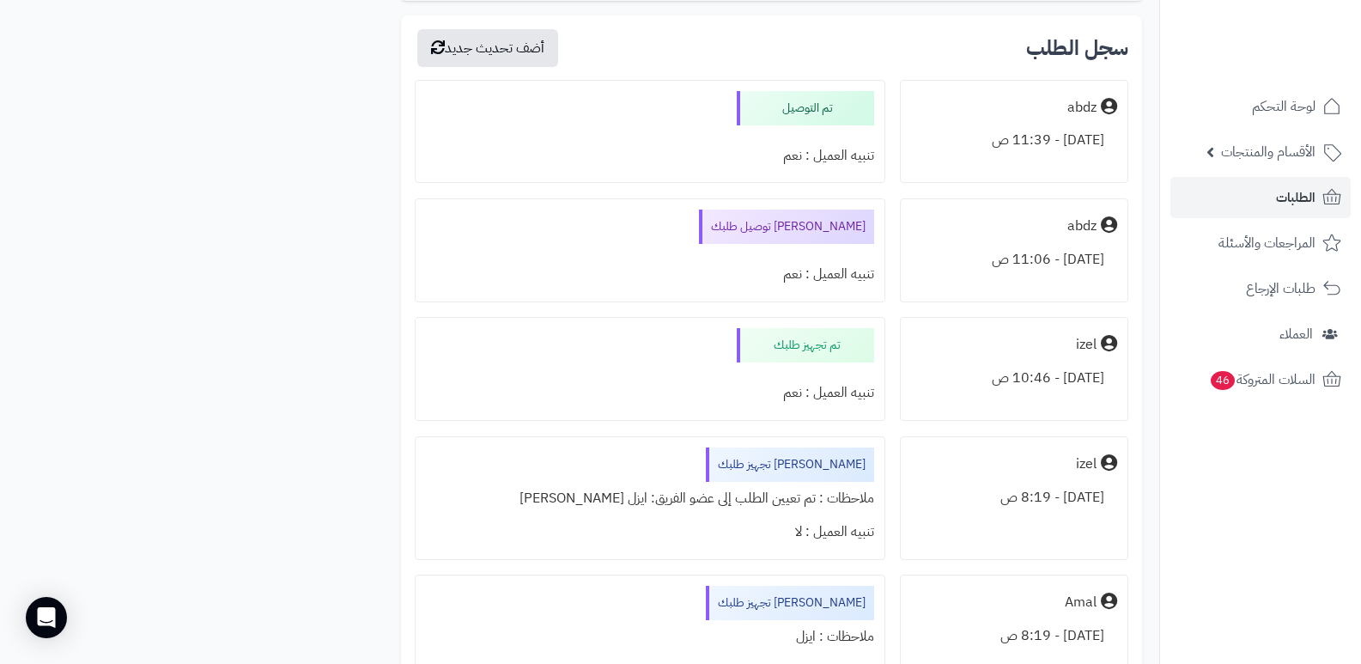
scroll to position [1717, 0]
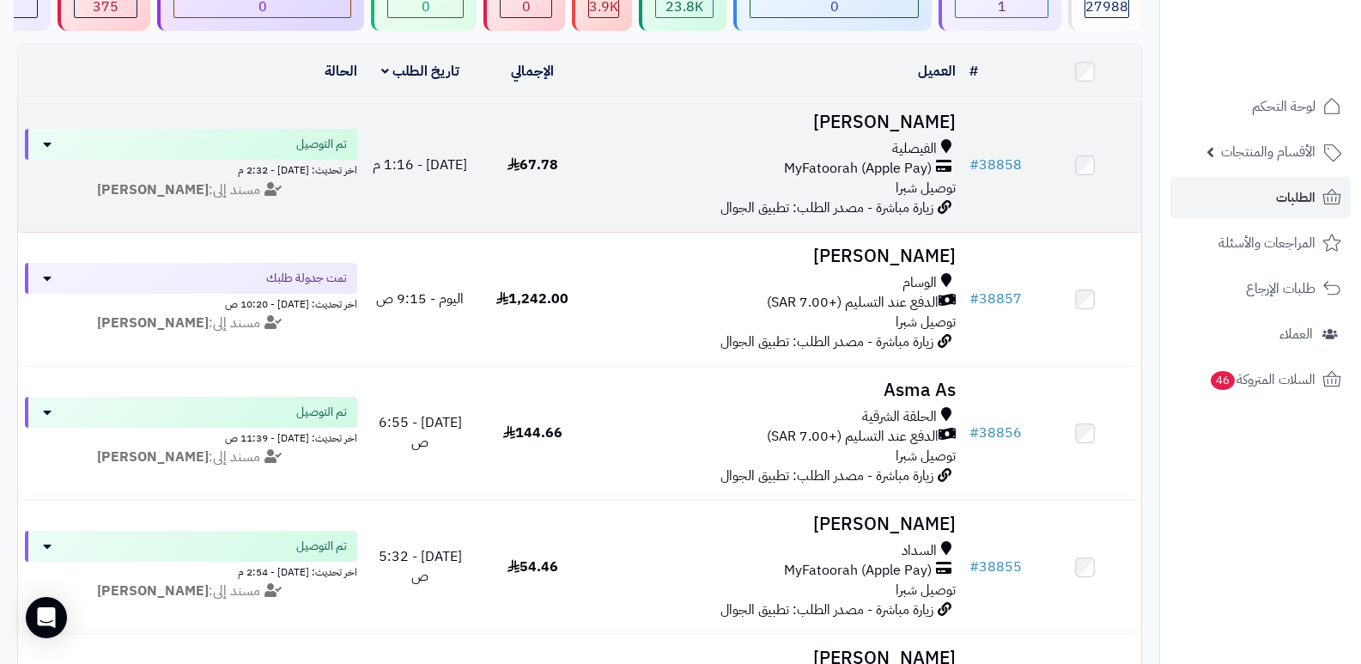
scroll to position [172, 0]
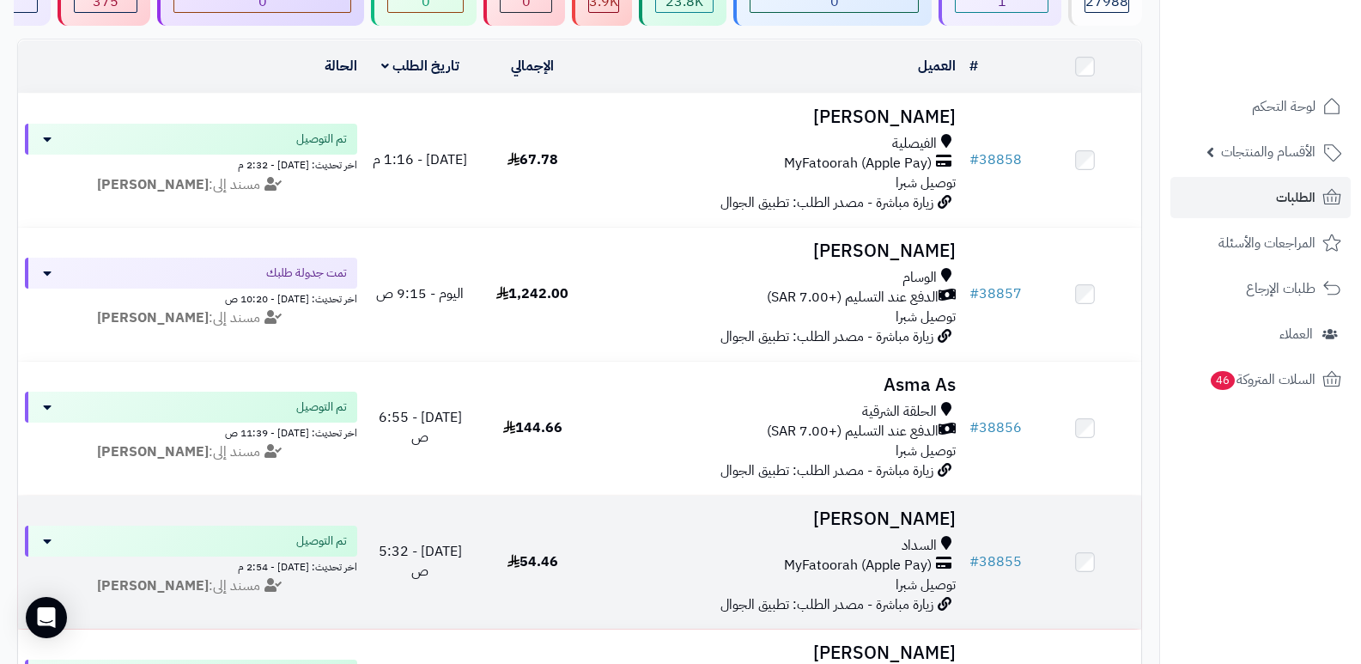
click at [919, 515] on h3 "سامي الحجي" at bounding box center [776, 519] width 361 height 20
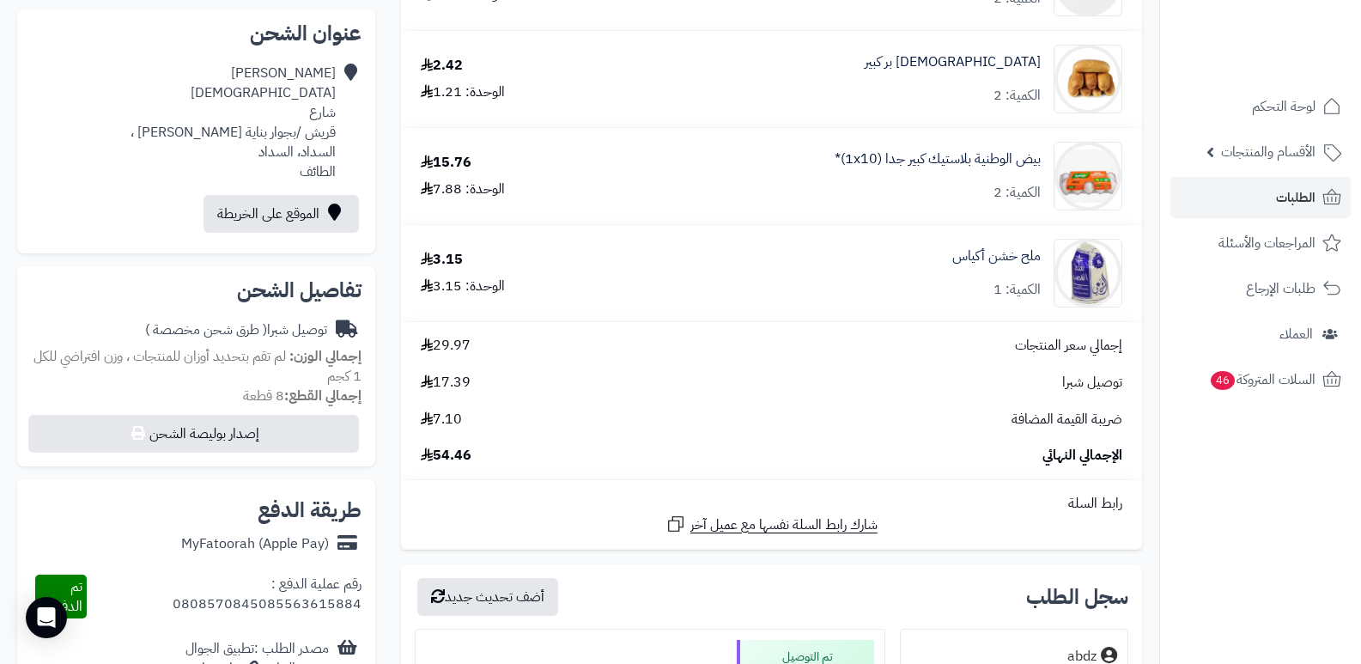
scroll to position [858, 0]
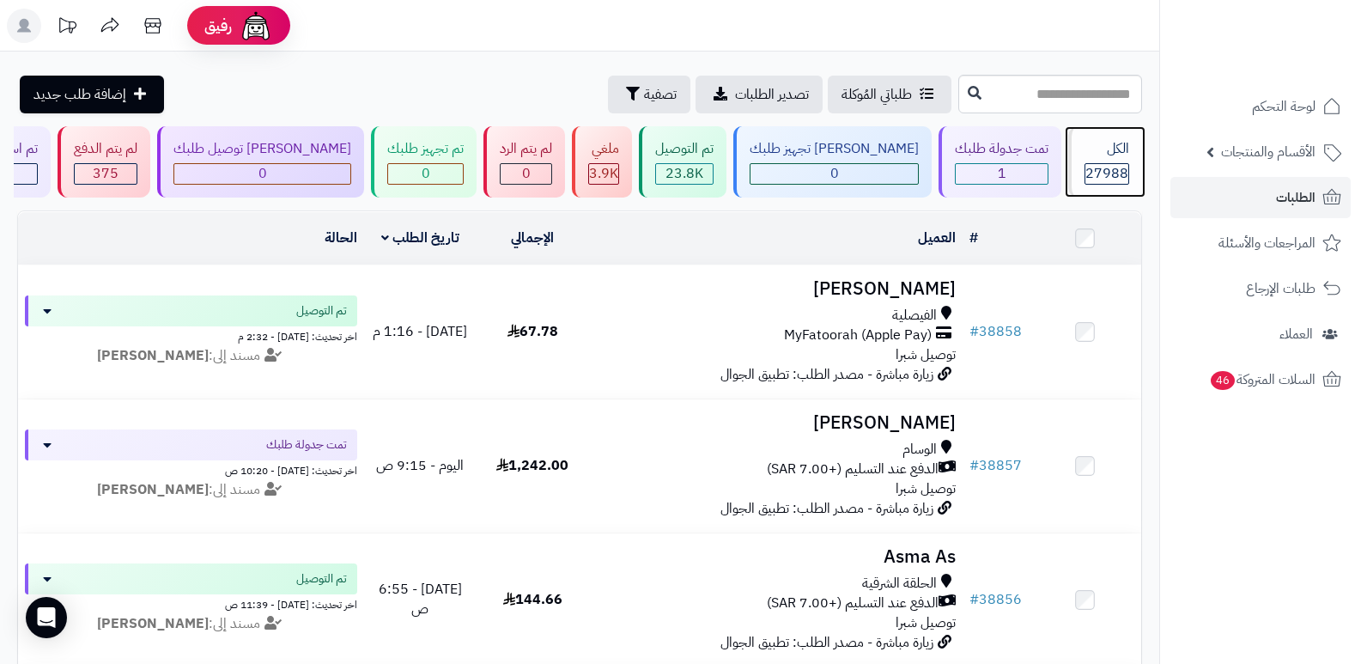
click at [1107, 164] on span "27988" at bounding box center [1106, 173] width 43 height 21
click at [1121, 145] on div "الكل" at bounding box center [1106, 149] width 45 height 20
click at [1111, 153] on div "الكل" at bounding box center [1106, 149] width 45 height 20
click at [1111, 147] on div "الكل" at bounding box center [1106, 149] width 45 height 20
click at [1097, 163] on span "27988" at bounding box center [1106, 173] width 43 height 21
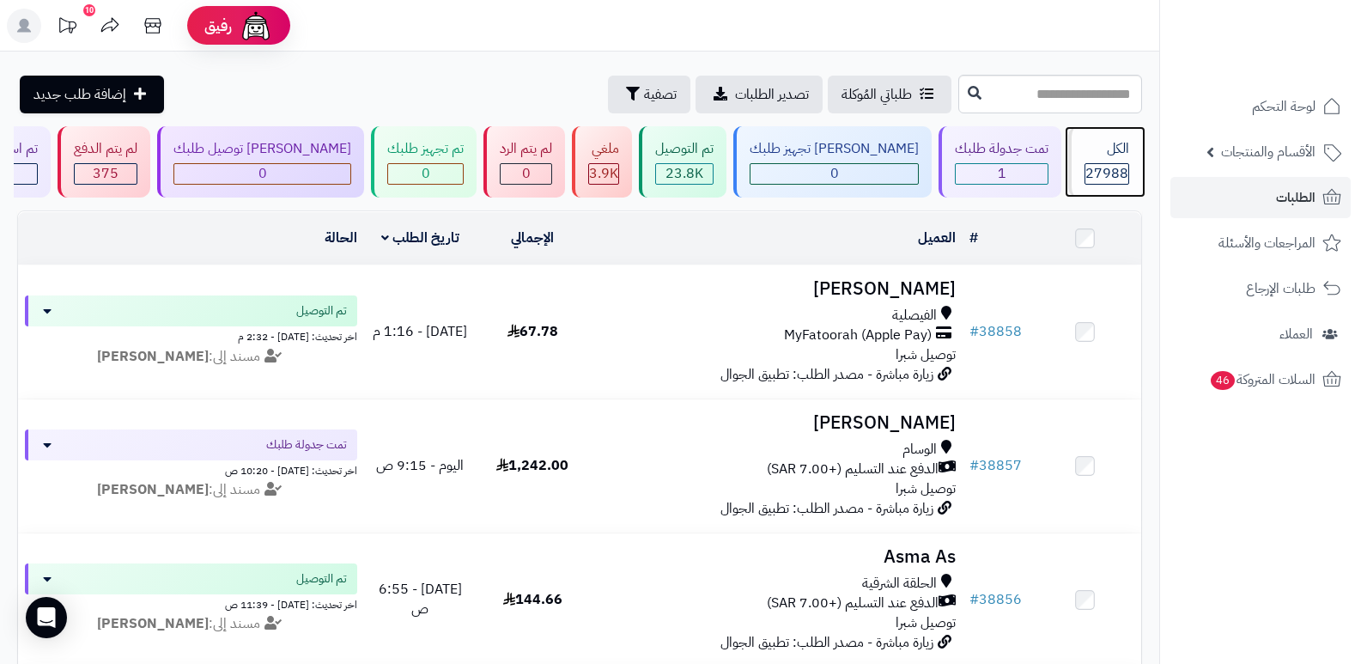
click at [1105, 180] on span "27988" at bounding box center [1106, 173] width 43 height 21
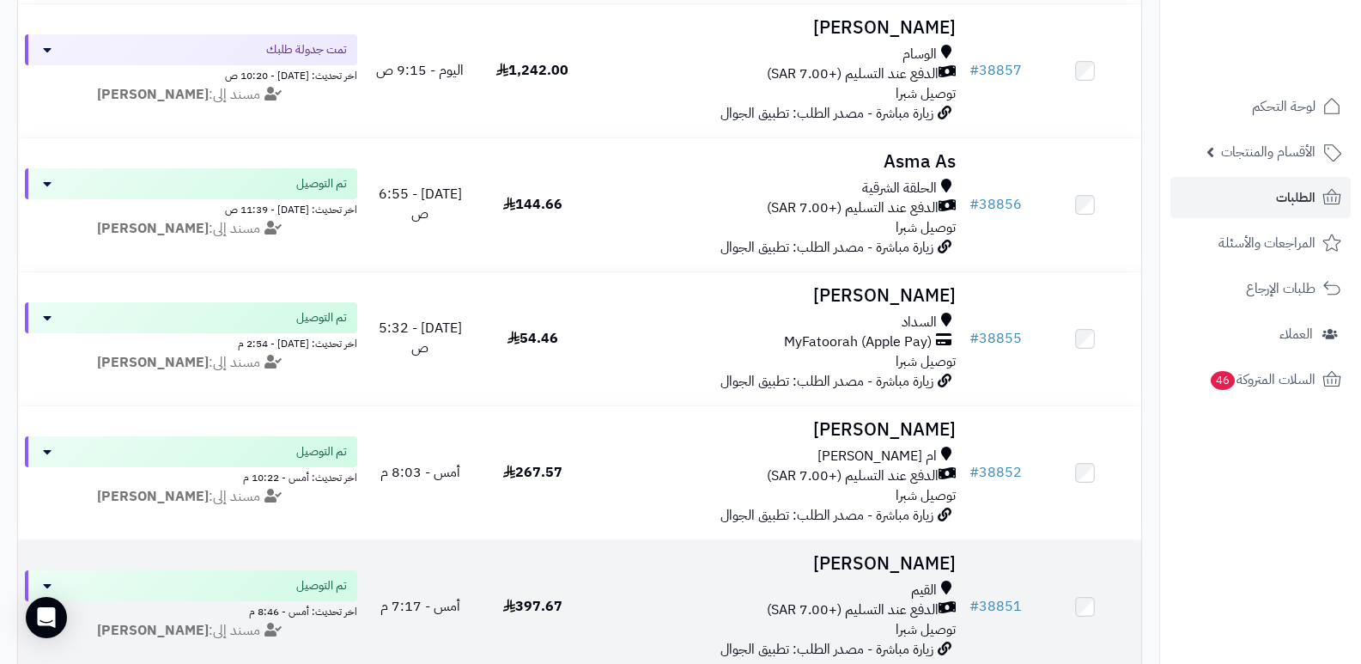
scroll to position [429, 0]
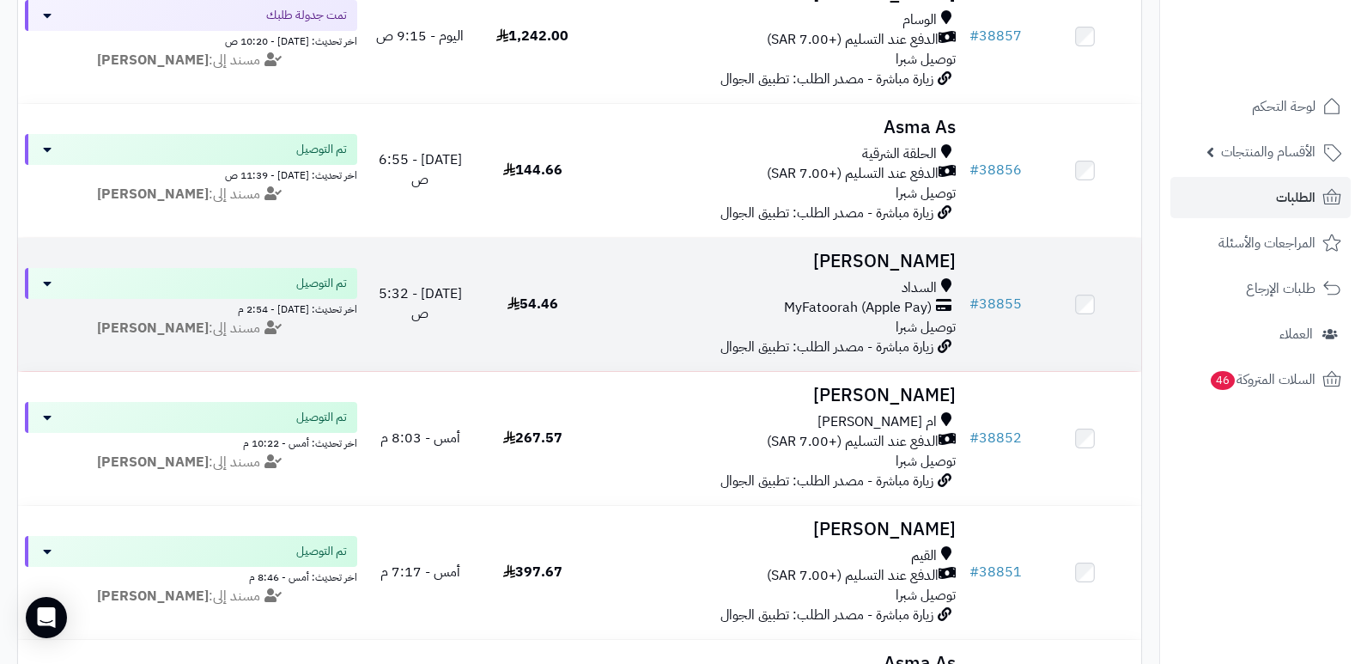
click at [933, 259] on h3 "[PERSON_NAME]" at bounding box center [776, 262] width 361 height 20
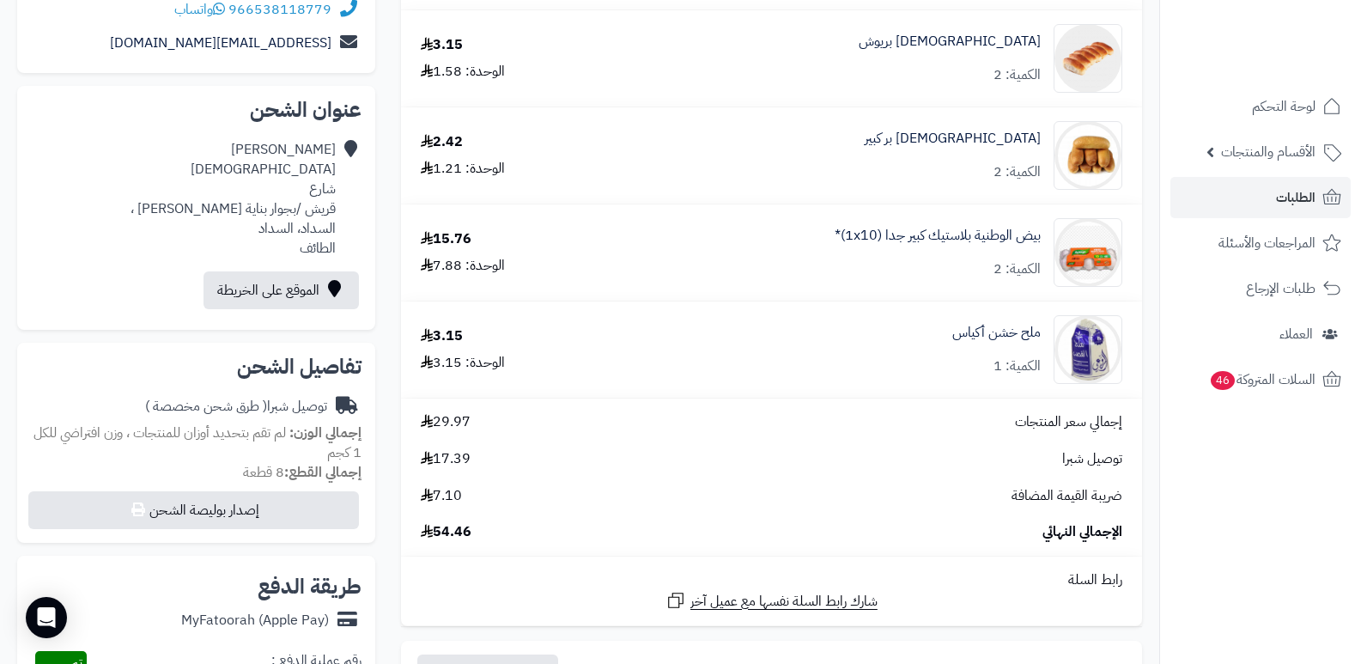
scroll to position [172, 0]
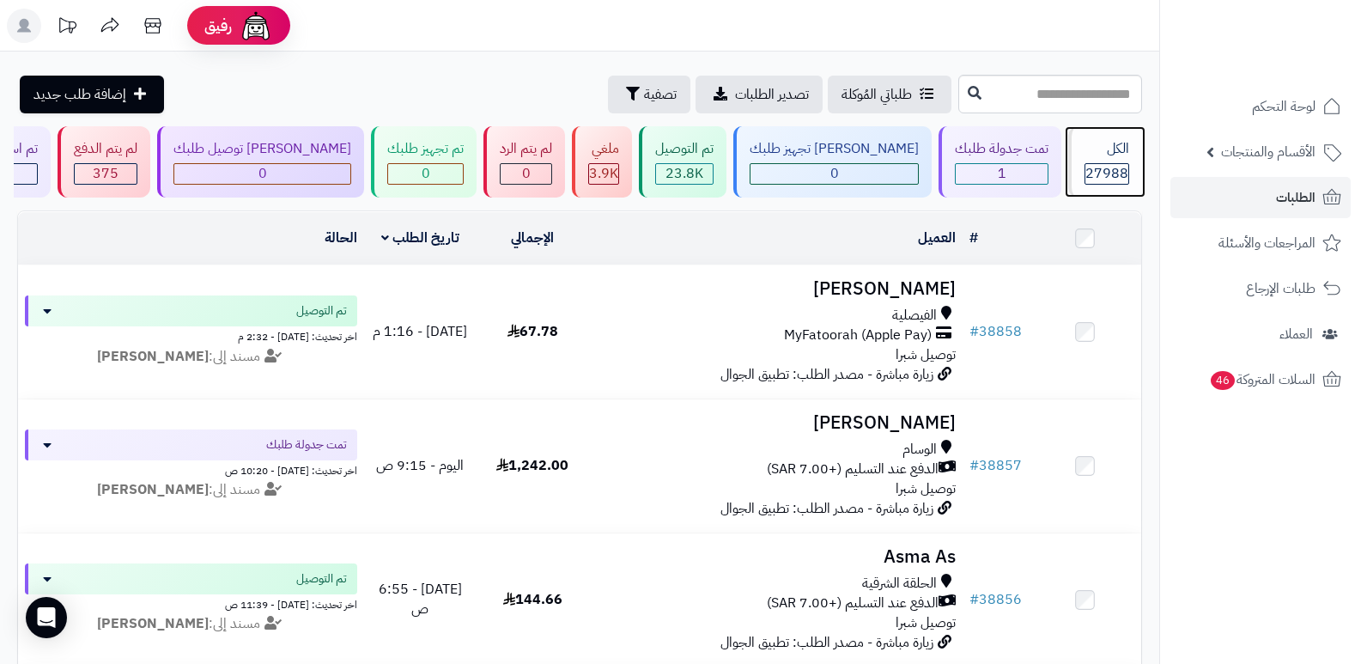
click at [1115, 176] on span "27988" at bounding box center [1106, 173] width 43 height 21
click at [1100, 155] on div "الكل" at bounding box center [1106, 149] width 45 height 20
click at [1088, 175] on span "27988" at bounding box center [1106, 173] width 43 height 21
click at [1093, 165] on span "27988" at bounding box center [1106, 173] width 43 height 21
click at [804, 33] on header "رفيق ! الطلبات معالجة مكتمل إرجاع المنتجات العملاء المتواجدون الان 28694 عملاء …" at bounding box center [680, 26] width 1361 height 52
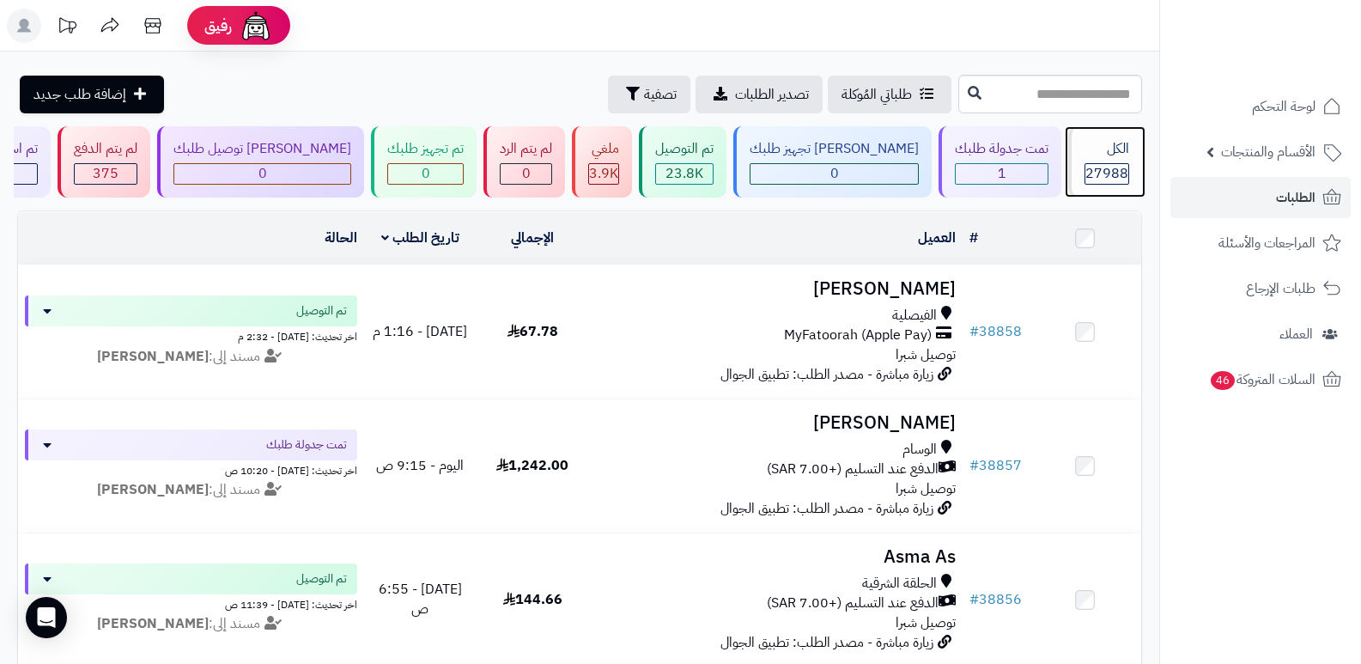
click at [1116, 148] on div "الكل" at bounding box center [1106, 149] width 45 height 20
click at [1104, 167] on span "27988" at bounding box center [1106, 173] width 43 height 21
click at [1103, 151] on div "الكل" at bounding box center [1106, 149] width 45 height 20
click at [1111, 151] on div "الكل" at bounding box center [1106, 149] width 45 height 20
click span "27988"
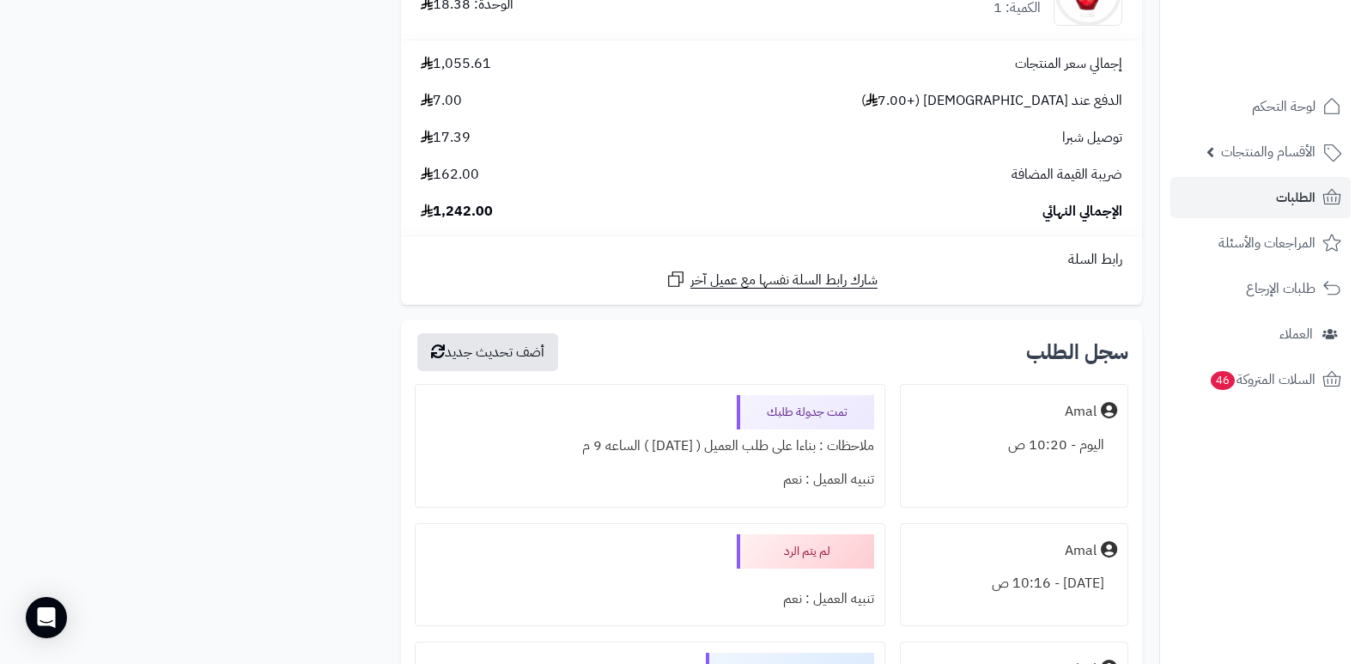
scroll to position [6095, 0]
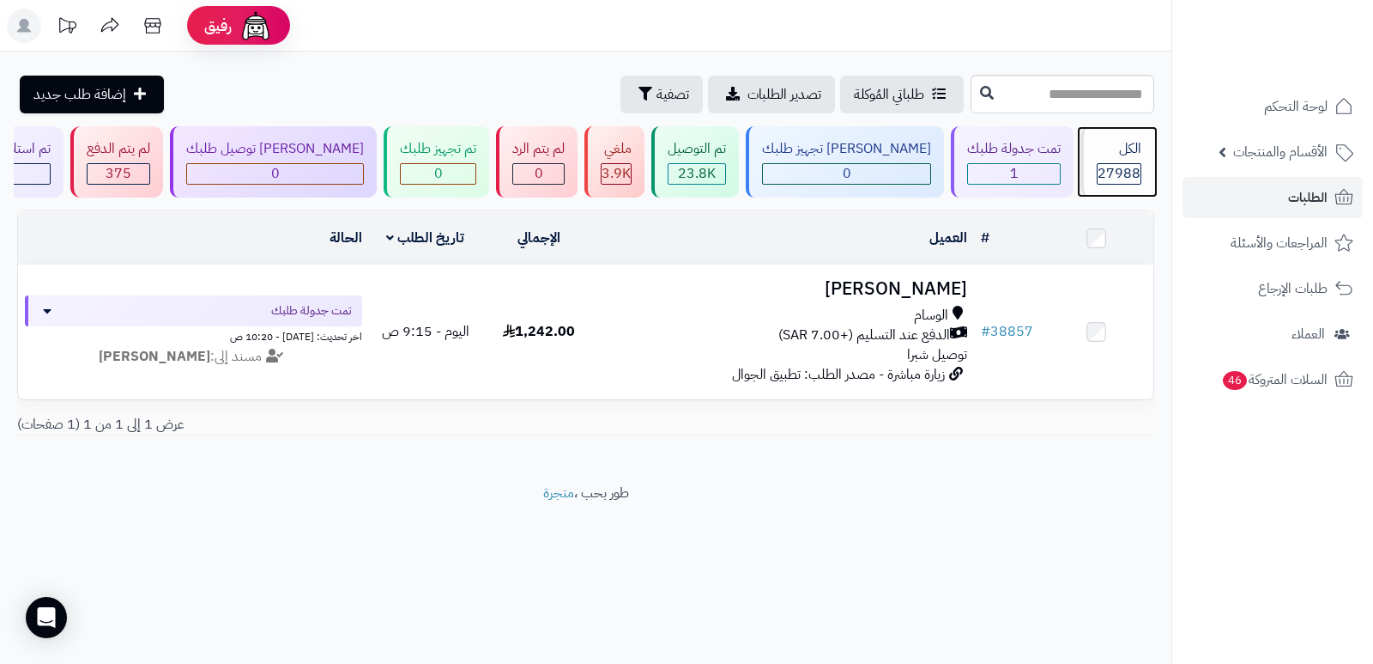
click at [1108, 140] on div "الكل" at bounding box center [1119, 149] width 45 height 20
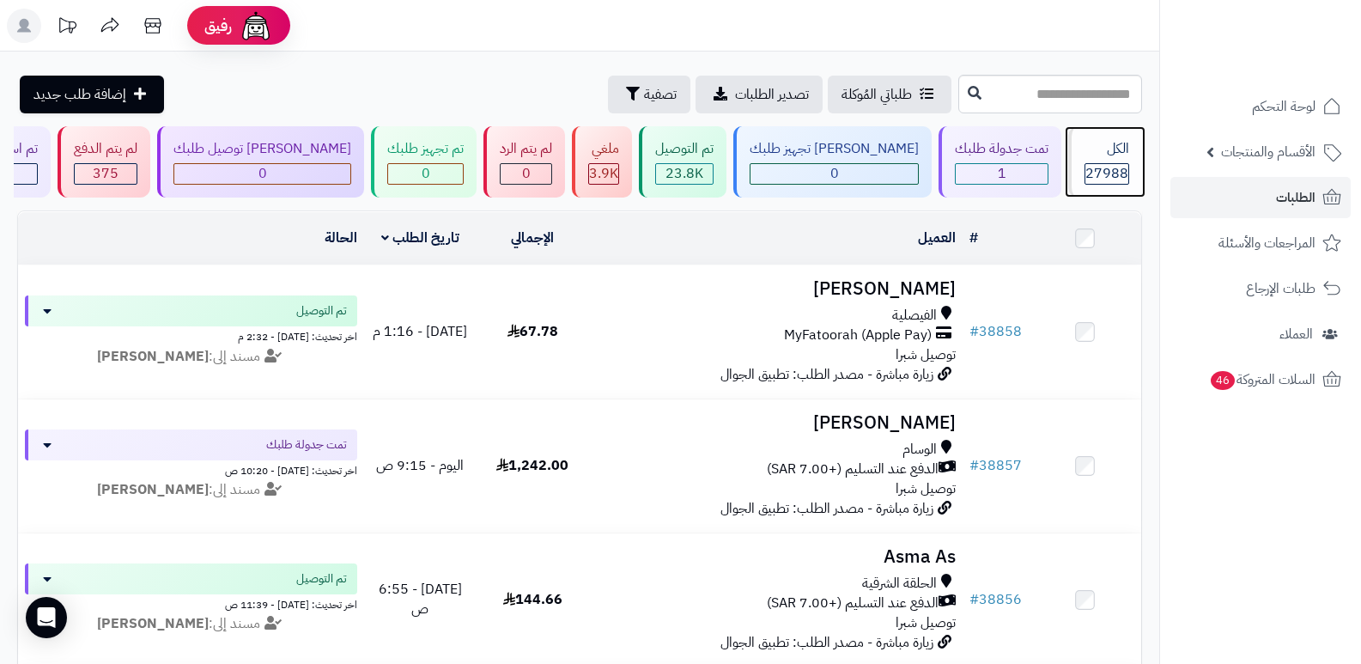
click at [1093, 166] on span "27988" at bounding box center [1106, 173] width 43 height 21
click at [1091, 167] on span "27988" at bounding box center [1106, 173] width 43 height 21
click at [1100, 182] on span "27988" at bounding box center [1106, 173] width 43 height 21
click at [1104, 151] on div "الكل" at bounding box center [1106, 149] width 45 height 20
click at [1092, 161] on div "الكل 27988" at bounding box center [1105, 161] width 74 height 71
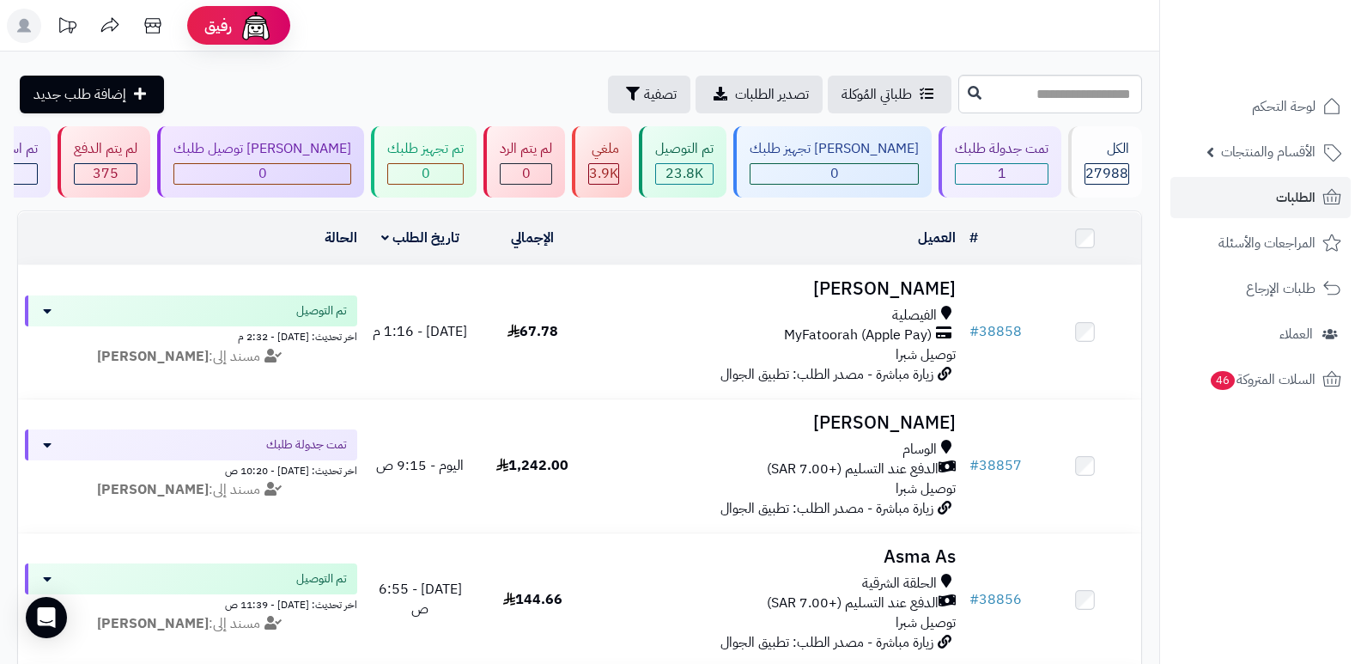
click at [39, 19] on rect at bounding box center [24, 26] width 34 height 34
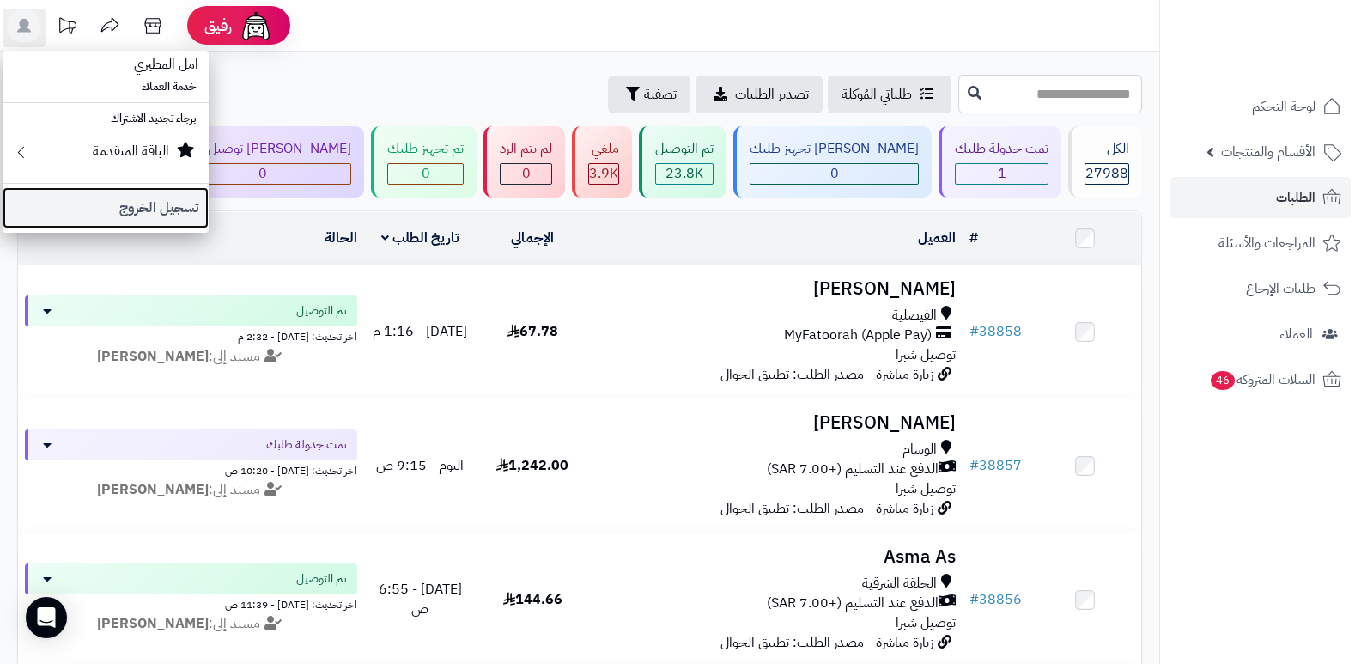
click at [154, 211] on link "تسجيل الخروج" at bounding box center [106, 207] width 206 height 41
